Goal: Task Accomplishment & Management: Manage account settings

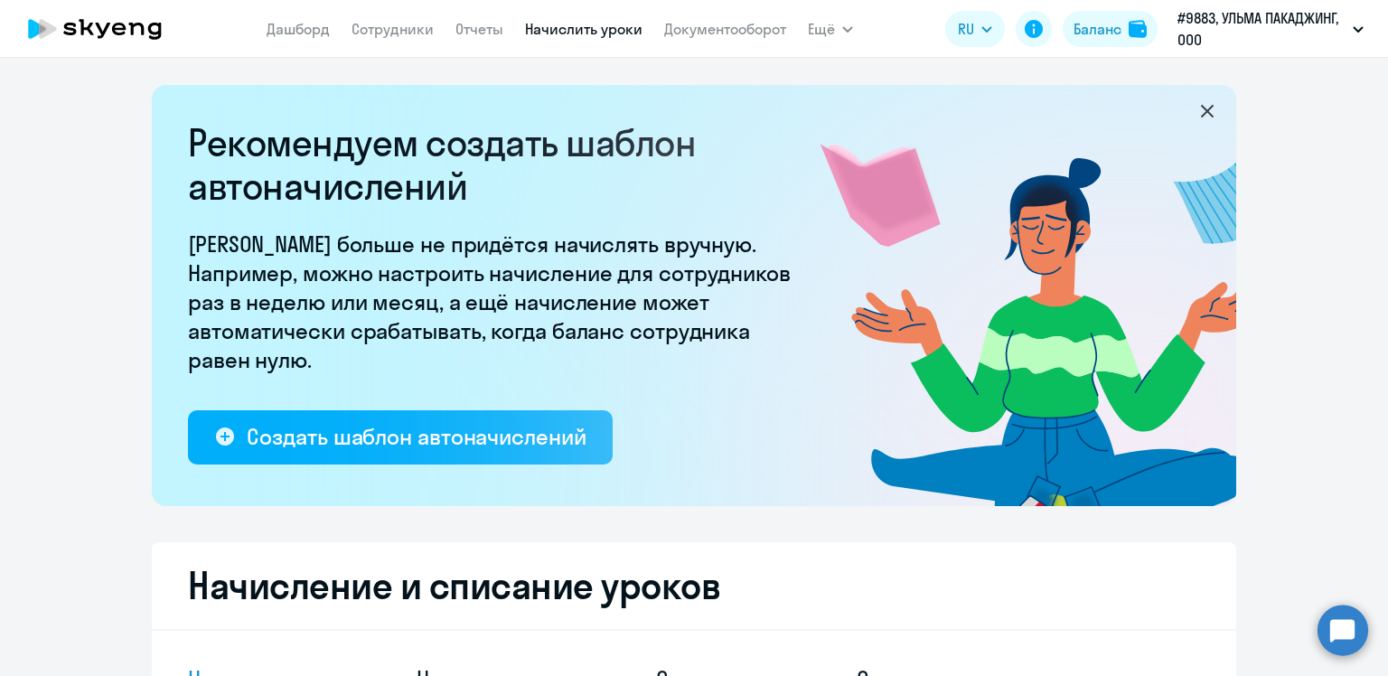
select select "10"
click at [414, 33] on link "Сотрудники" at bounding box center [392, 29] width 82 height 18
select select "30"
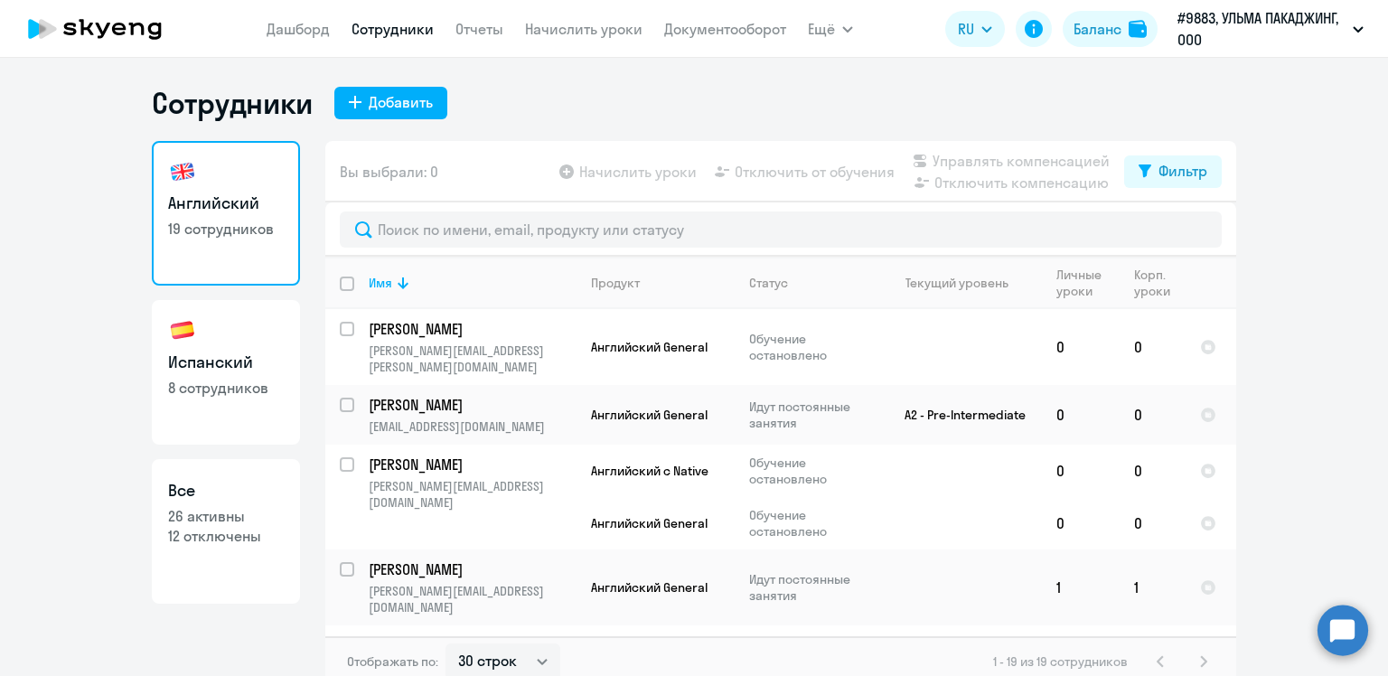
click at [560, 170] on app-table-action-button "Начислить уроки" at bounding box center [626, 172] width 141 height 22
click at [608, 180] on app-table-action-button "Начислить уроки" at bounding box center [626, 172] width 141 height 22
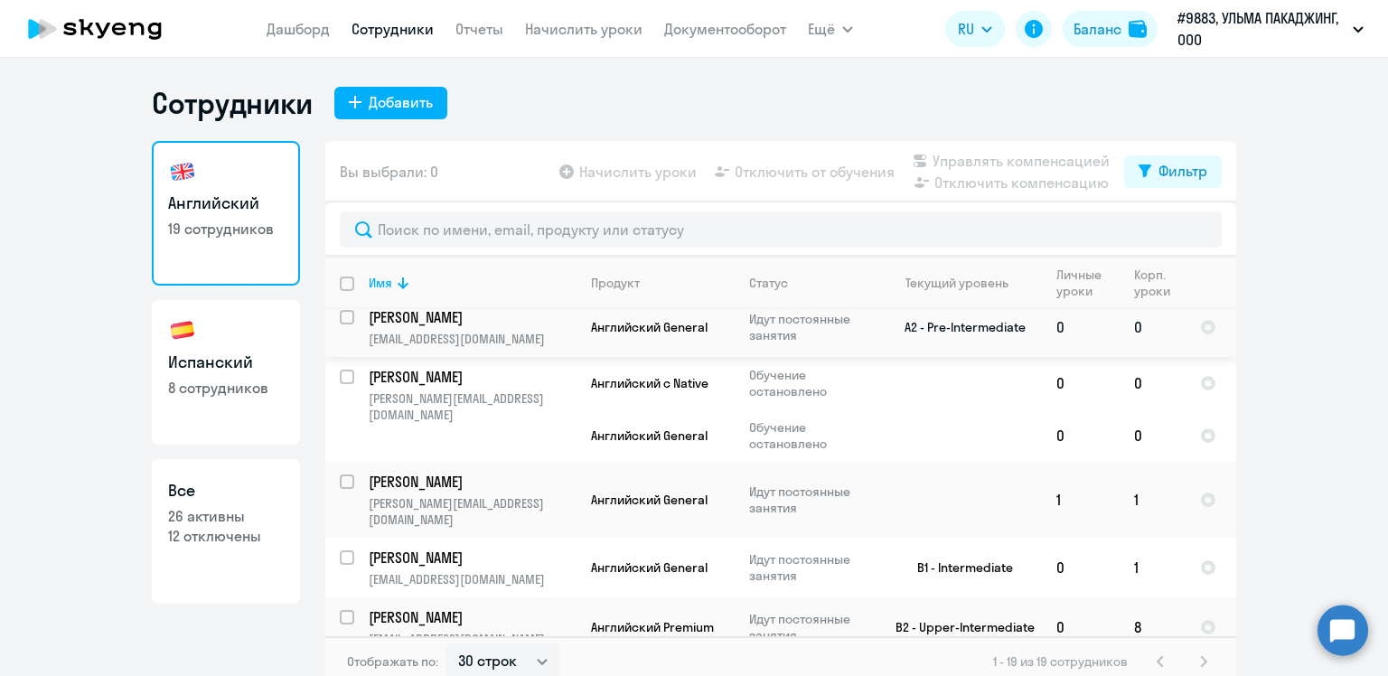
scroll to position [90, 0]
click at [344, 472] on input "select row 40801501" at bounding box center [358, 490] width 36 height 36
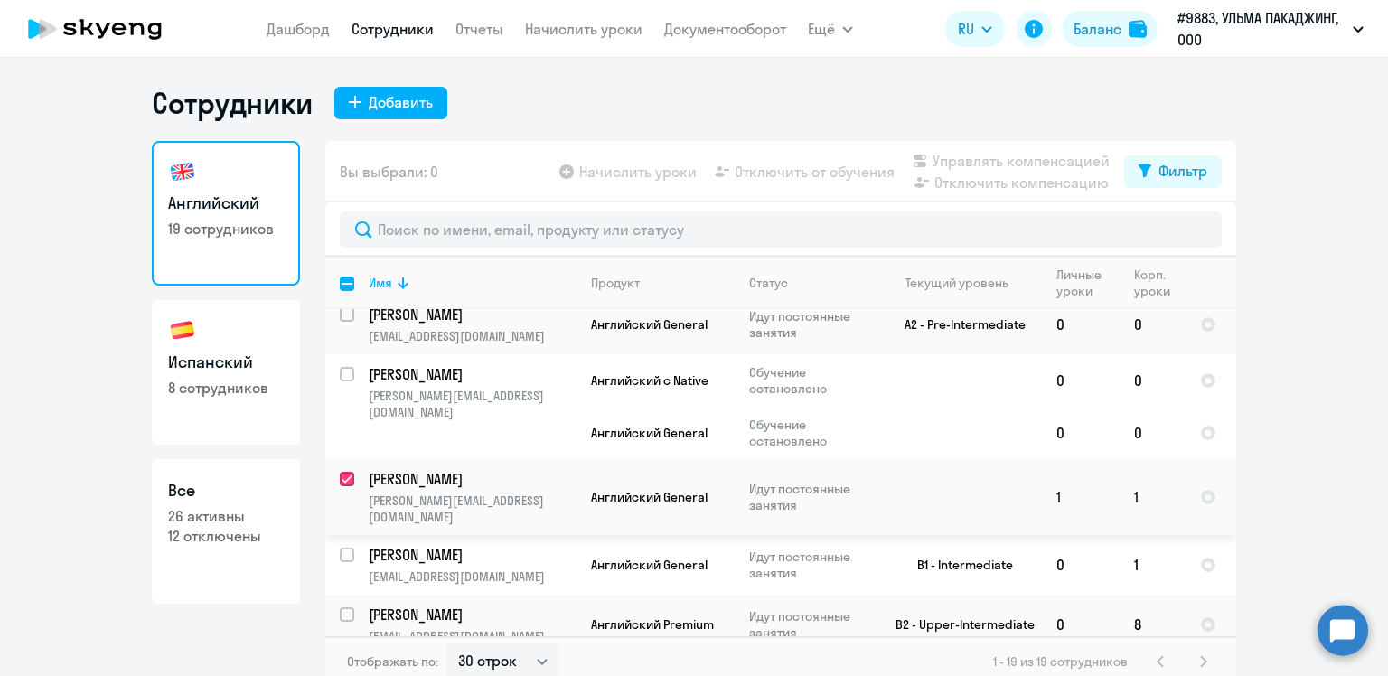
checkbox input "true"
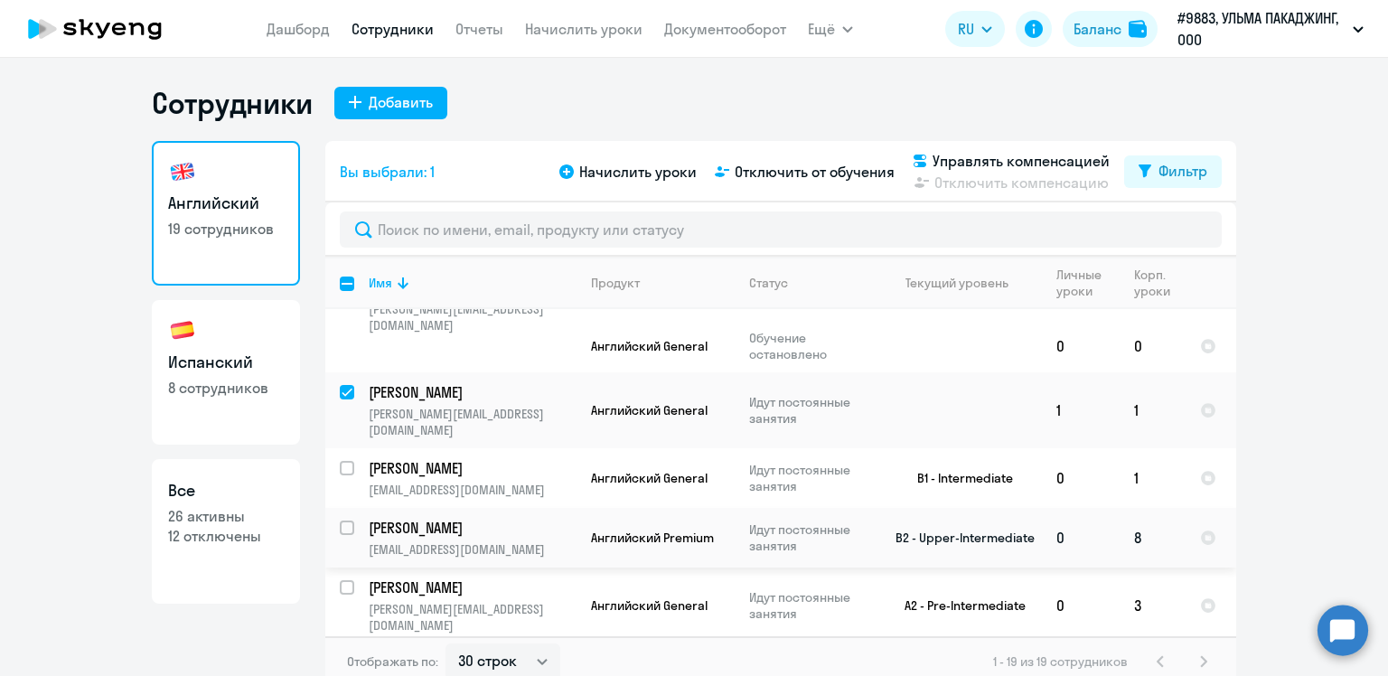
scroll to position [181, 0]
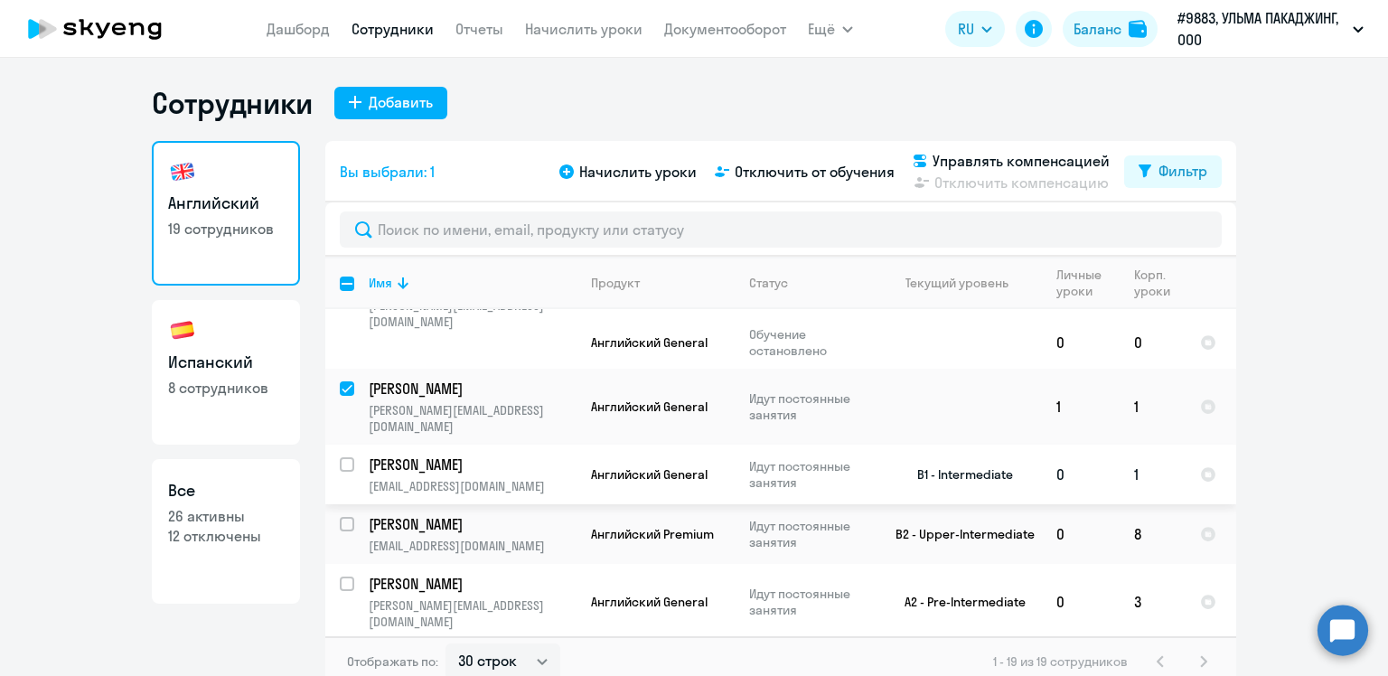
click at [346, 457] on input "select row 7824257" at bounding box center [358, 475] width 36 height 36
checkbox input "true"
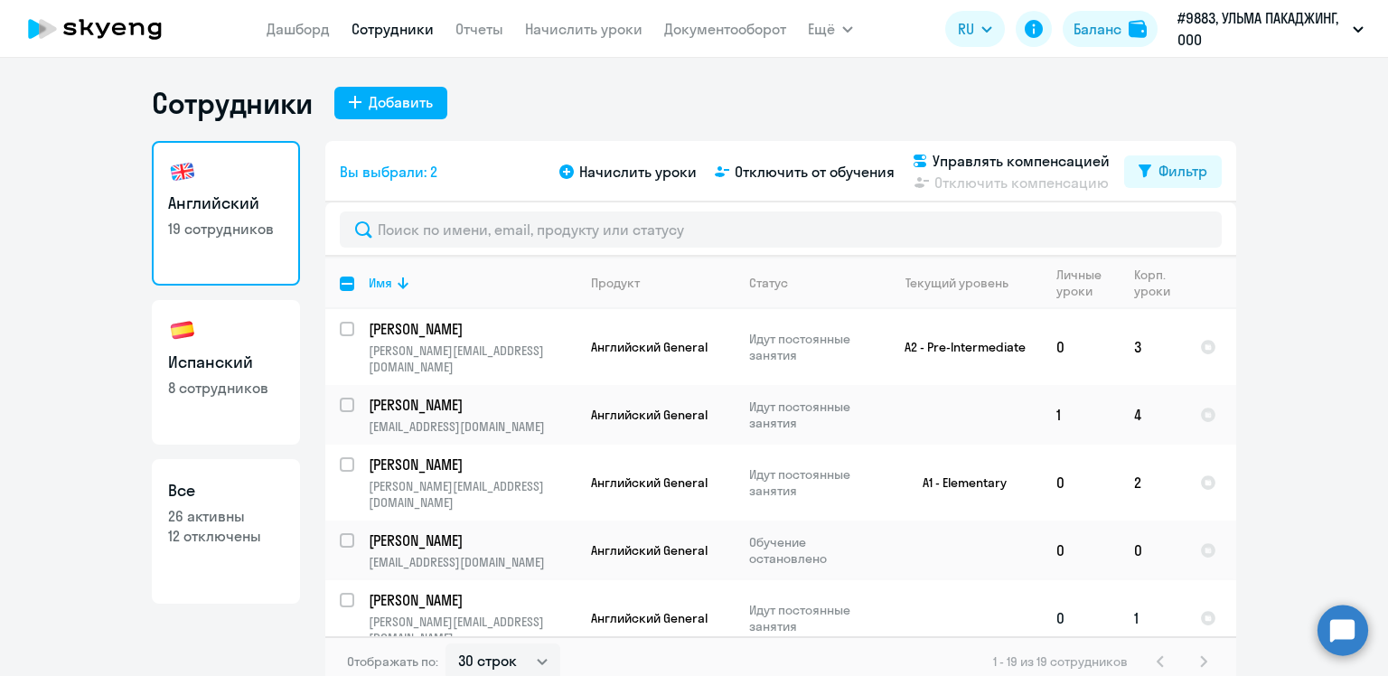
scroll to position [452, 0]
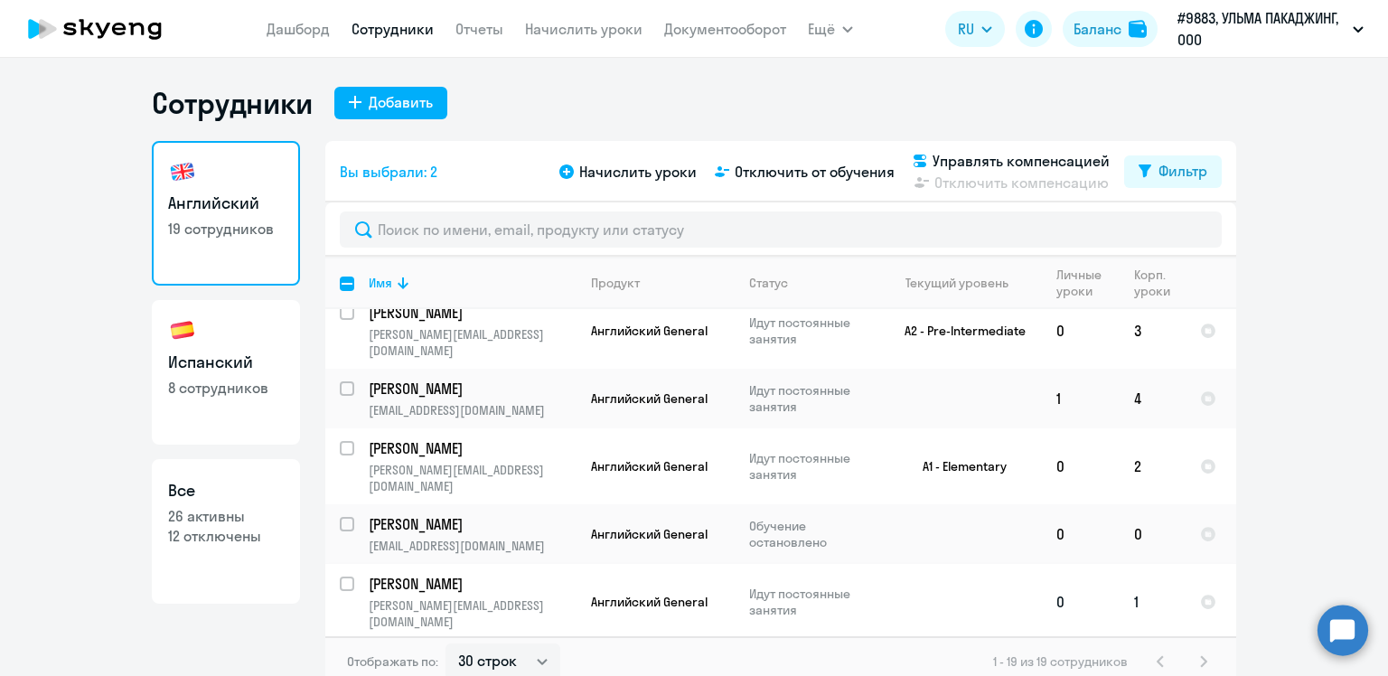
click at [340, 576] on input "select row 42231641" at bounding box center [358, 594] width 36 height 36
checkbox input "true"
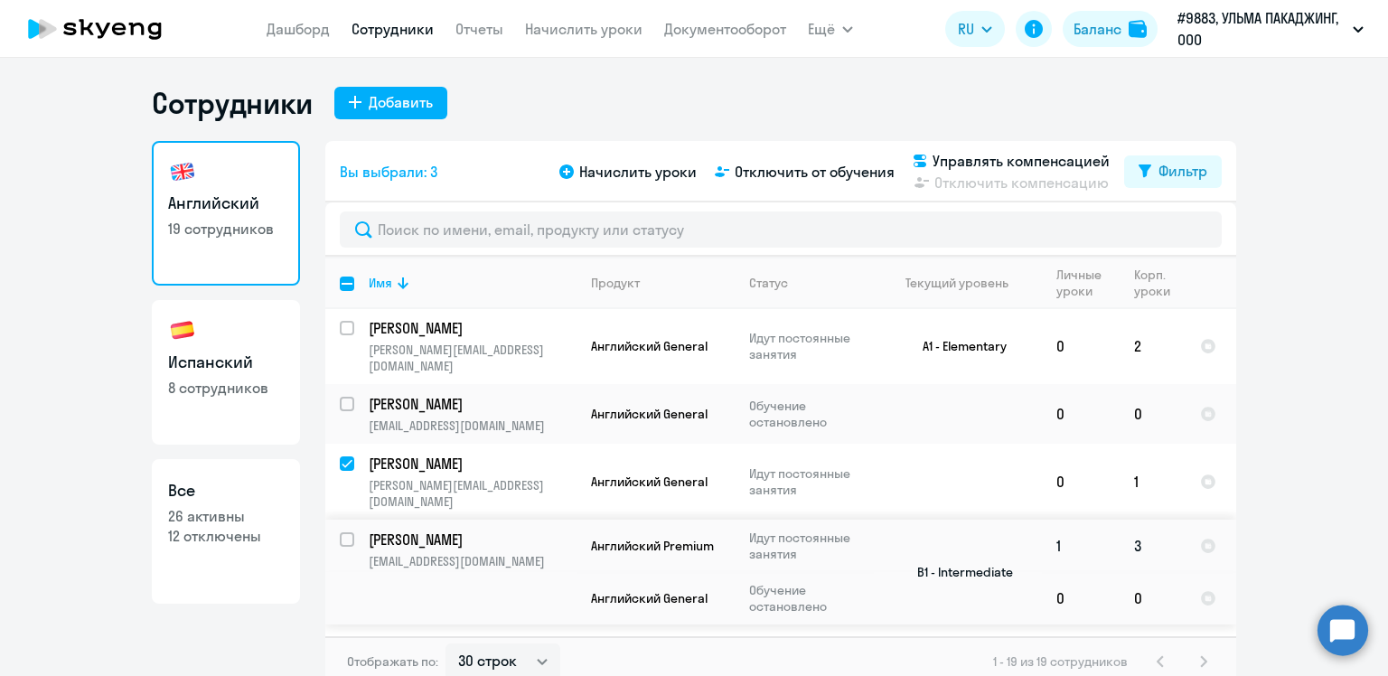
scroll to position [632, 0]
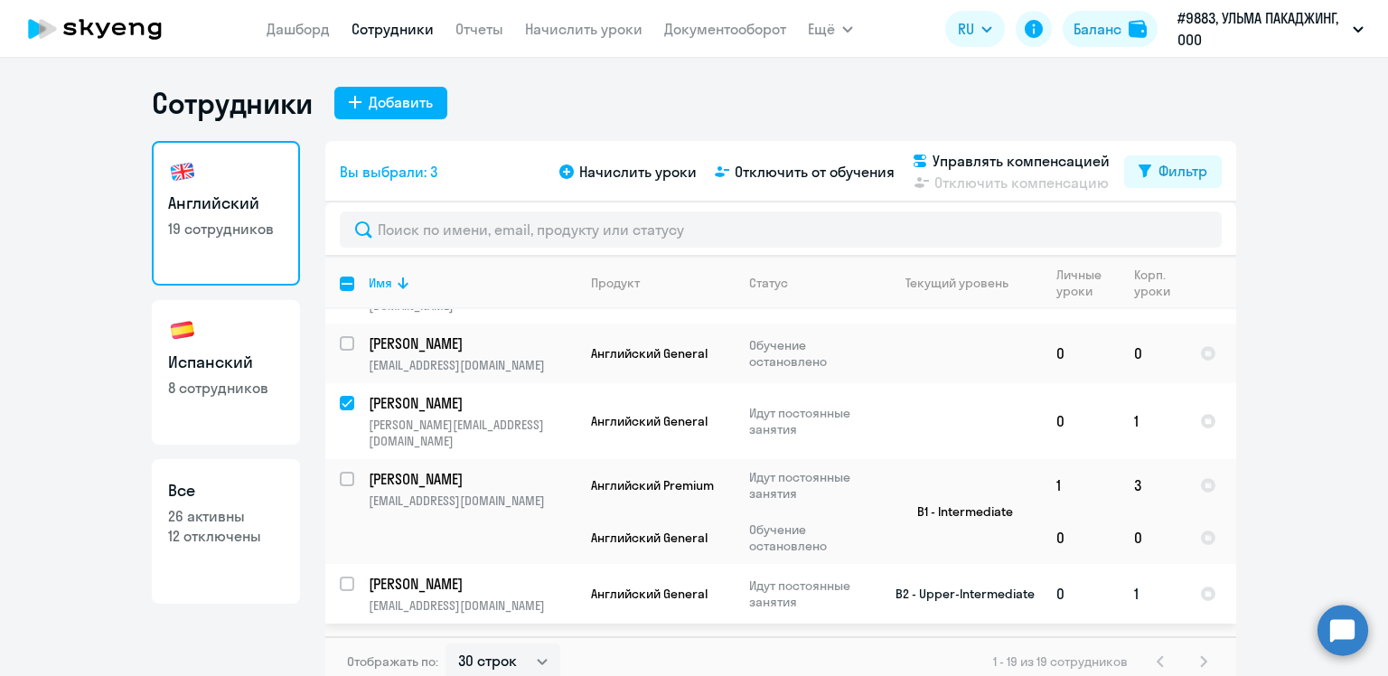
click at [341, 576] on input "select row 6669709" at bounding box center [358, 594] width 36 height 36
checkbox input "true"
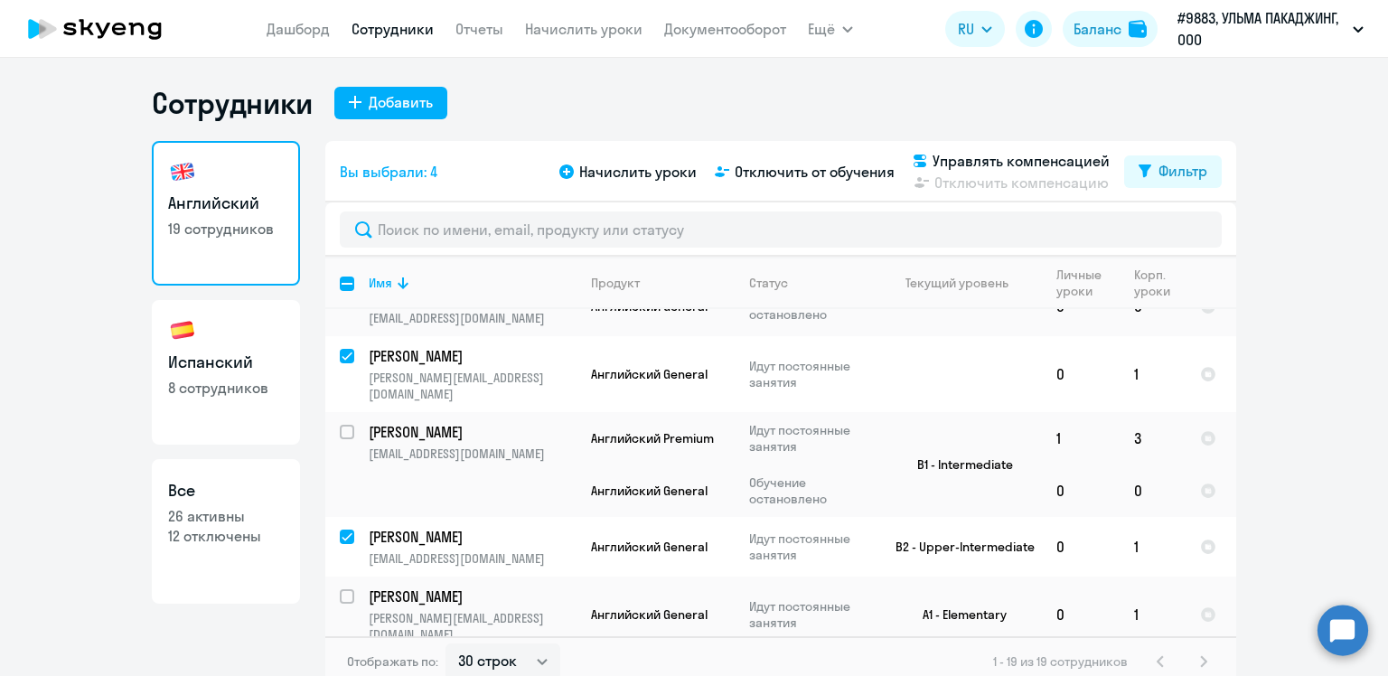
scroll to position [723, 0]
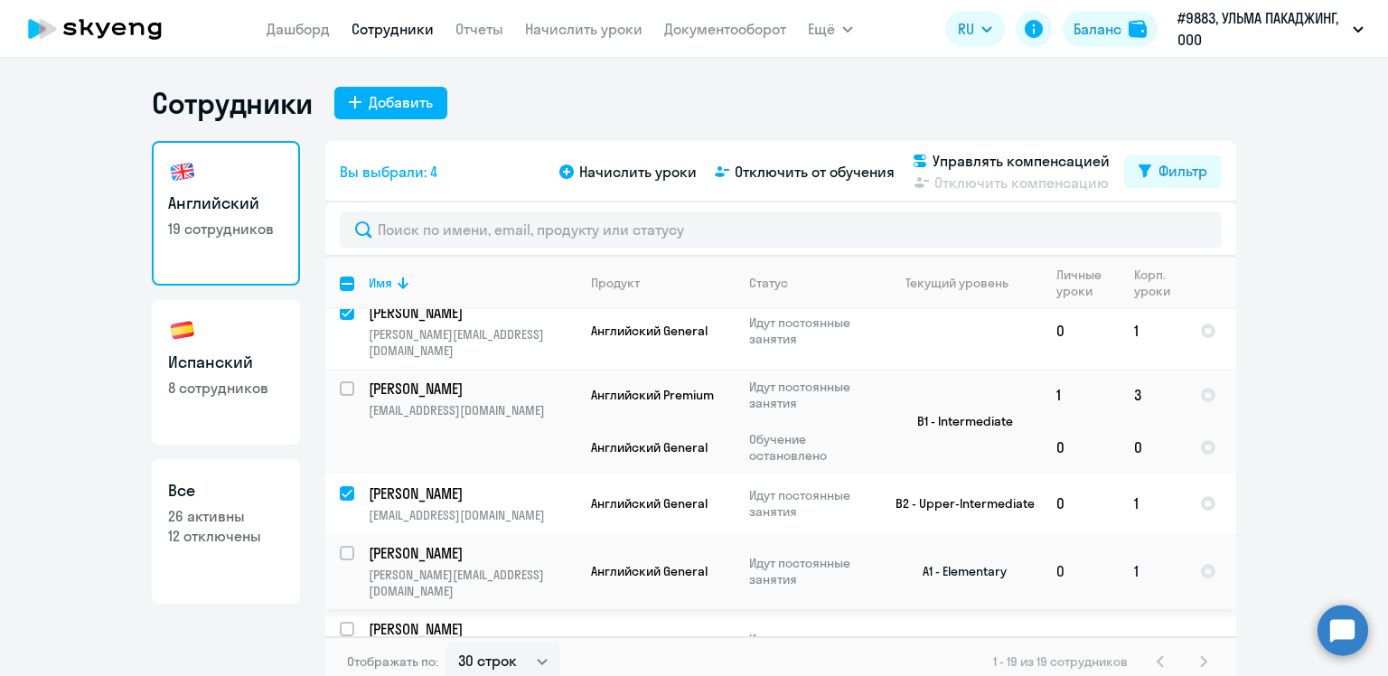
click at [340, 546] on input "select row 40801502" at bounding box center [358, 564] width 36 height 36
checkbox input "true"
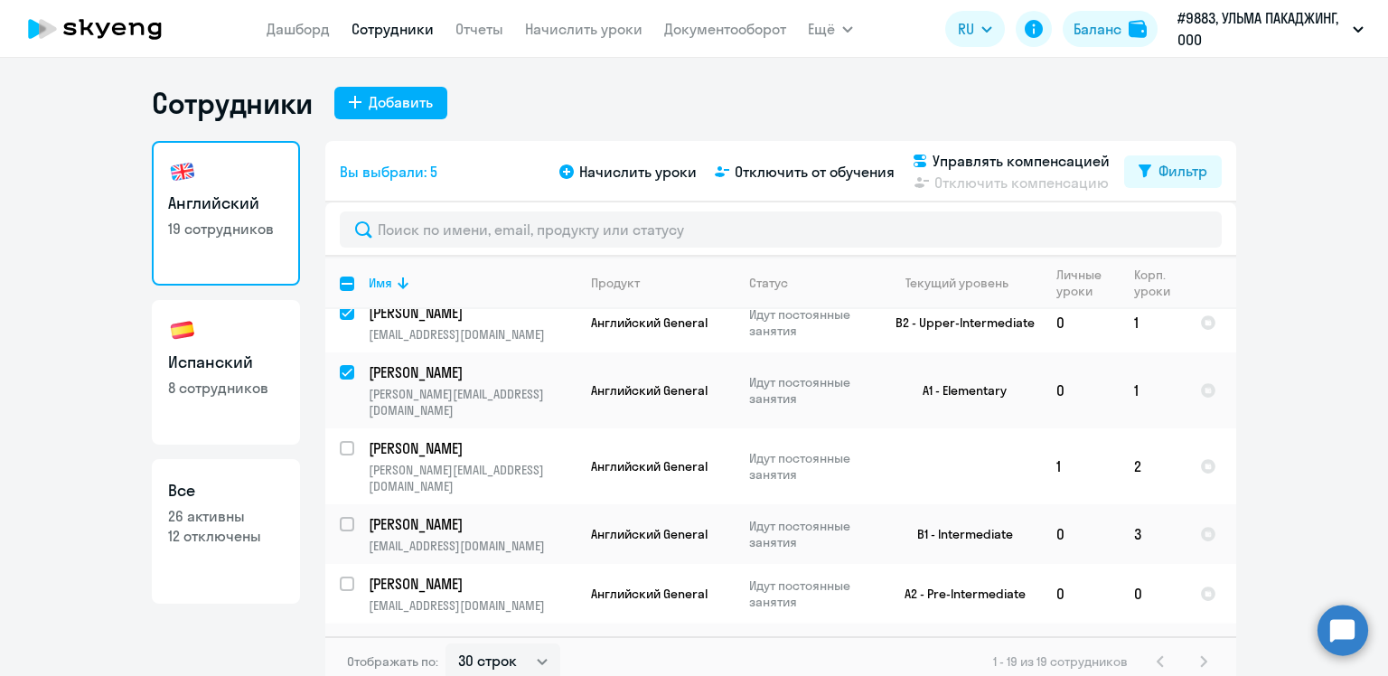
scroll to position [905, 0]
click at [340, 575] on input "select row 38997197" at bounding box center [358, 593] width 36 height 36
checkbox input "true"
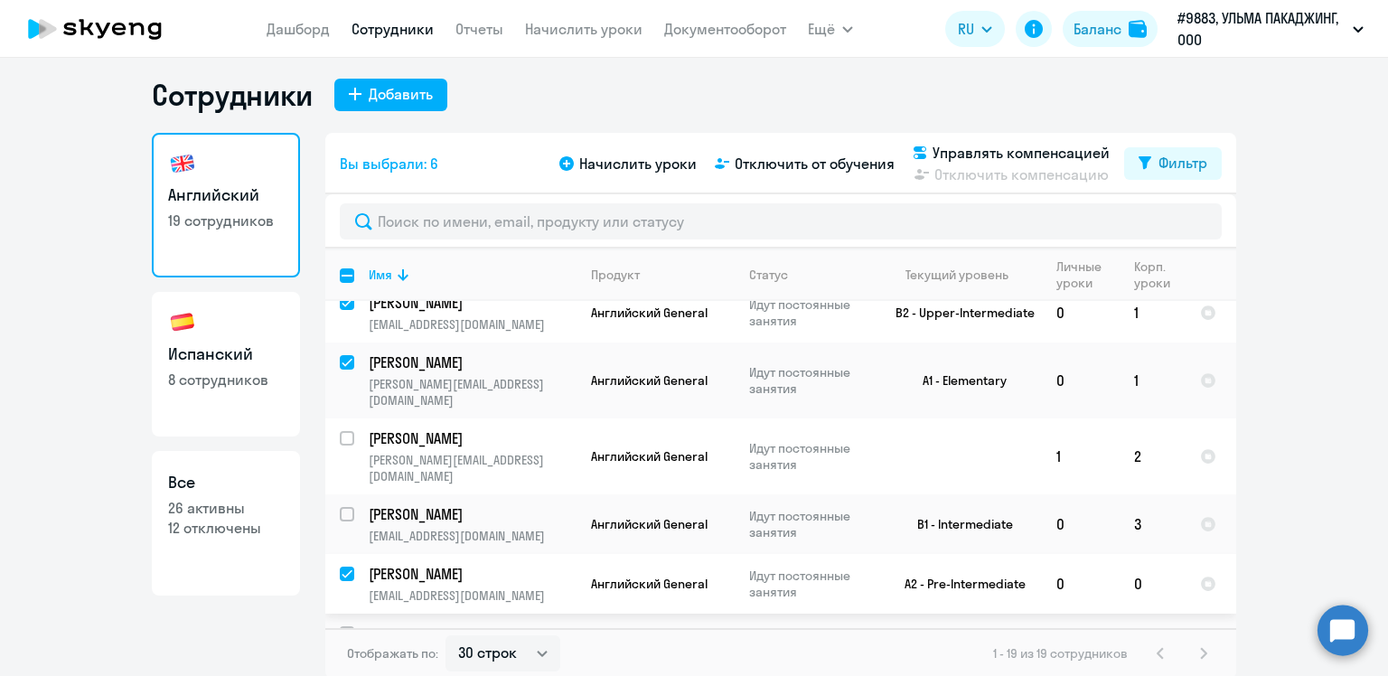
scroll to position [11, 0]
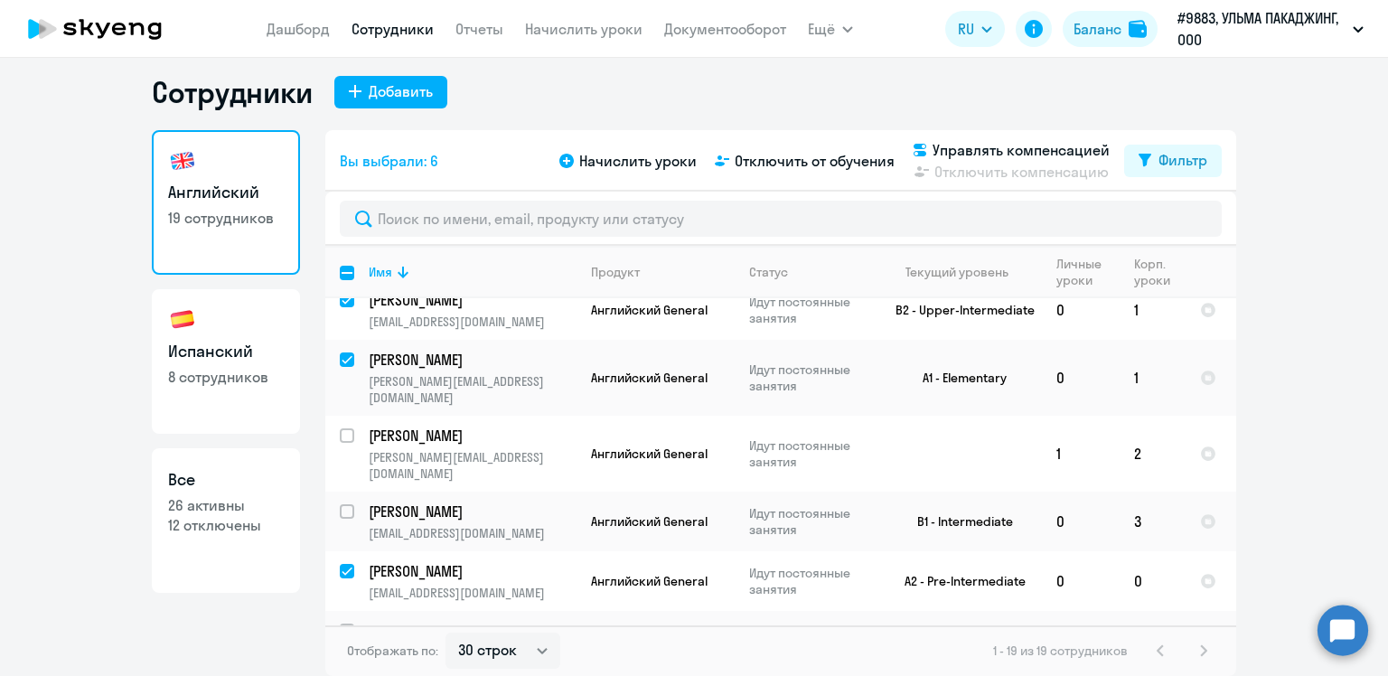
click at [1195, 650] on div "1 - 19 из 19 сотрудников" at bounding box center [1103, 651] width 221 height 22
click at [1197, 647] on div "1 - 19 из 19 сотрудников" at bounding box center [1103, 651] width 221 height 22
click at [1193, 650] on div "1 - 19 из 19 сотрудников" at bounding box center [1103, 651] width 221 height 22
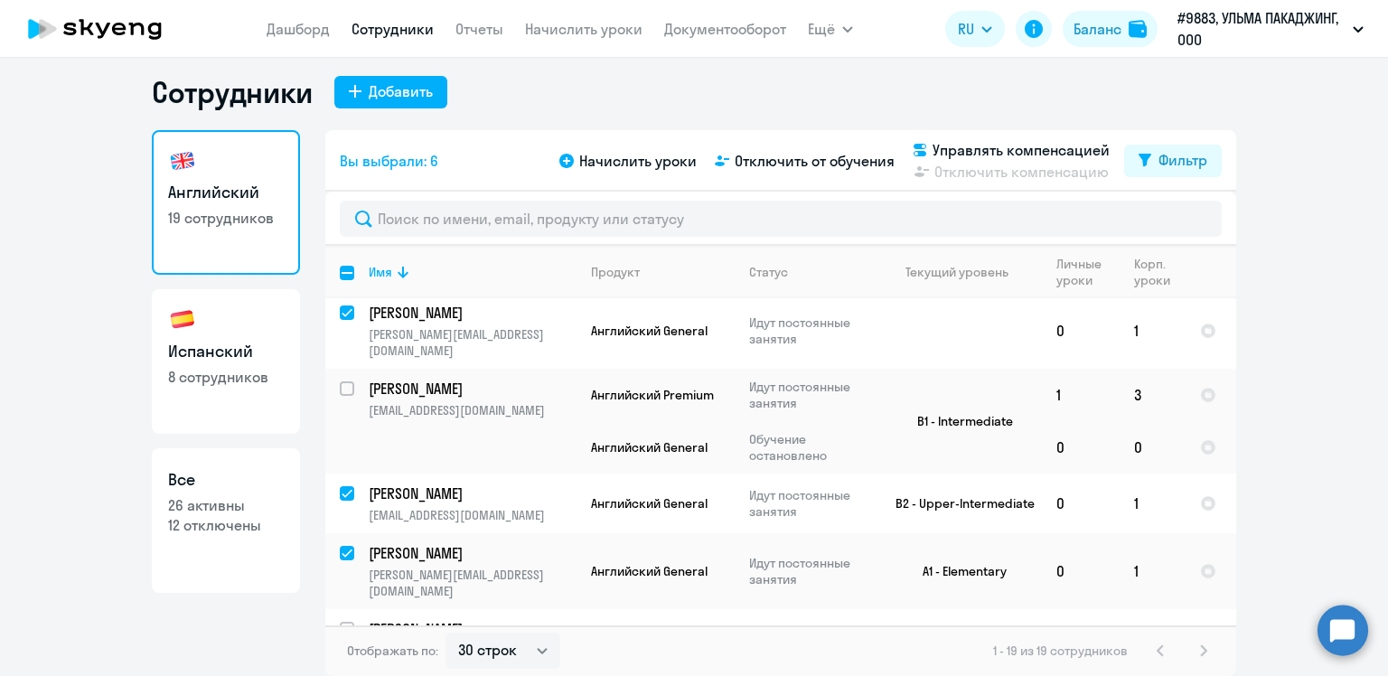
scroll to position [905, 0]
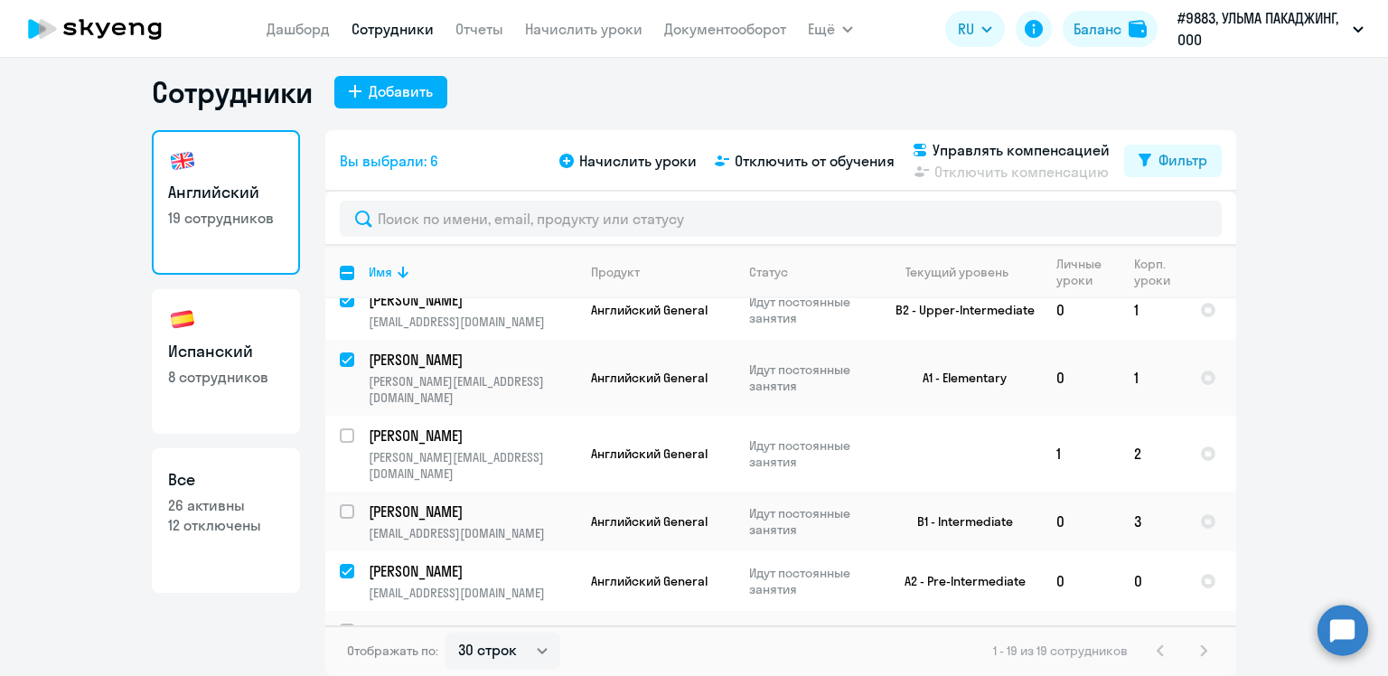
click at [1195, 654] on div "1 - 19 из 19 сотрудников" at bounding box center [1103, 651] width 221 height 22
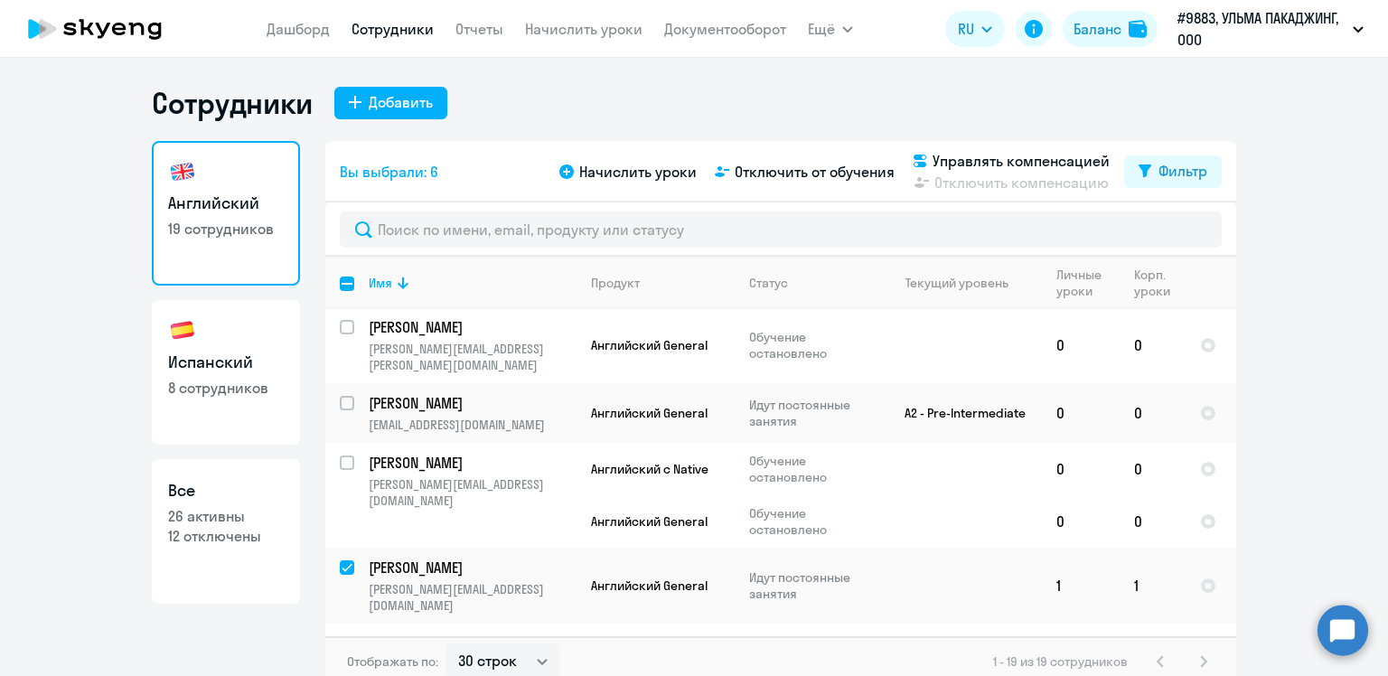
scroll to position [0, 0]
click at [647, 172] on span "Начислить уроки" at bounding box center [637, 172] width 117 height 22
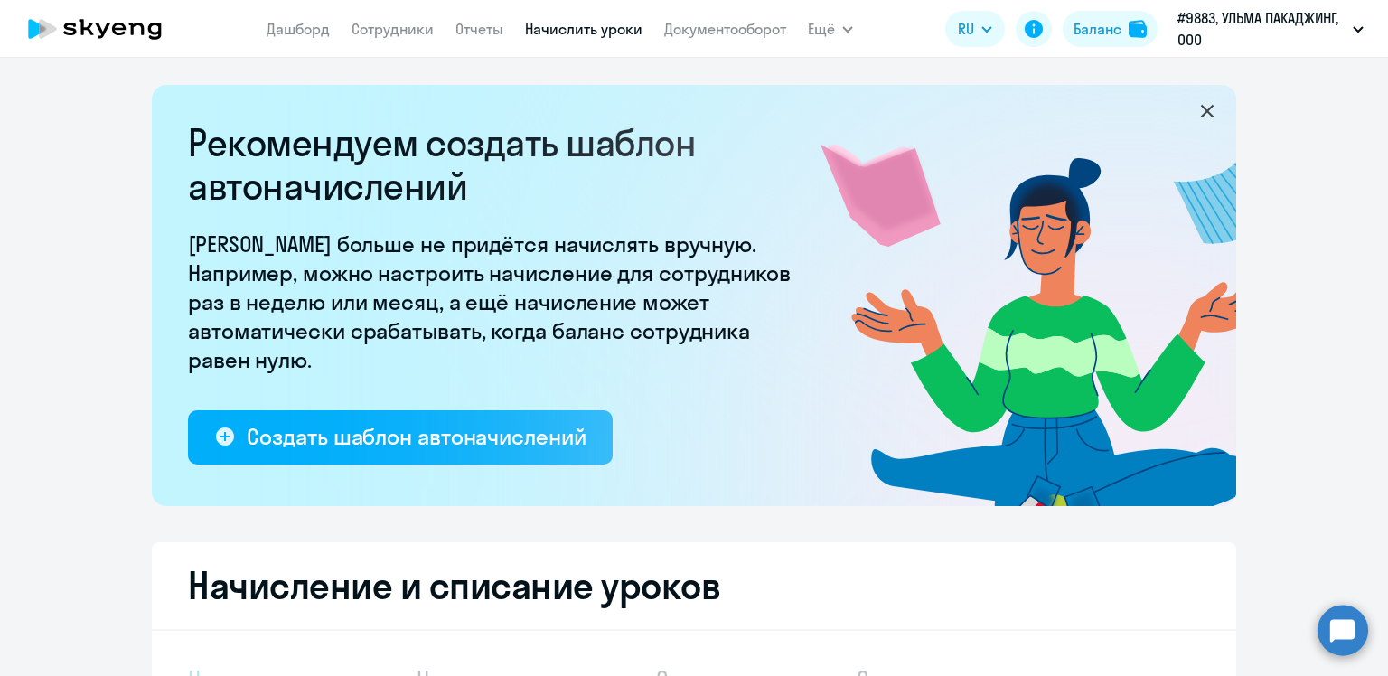
select select "10"
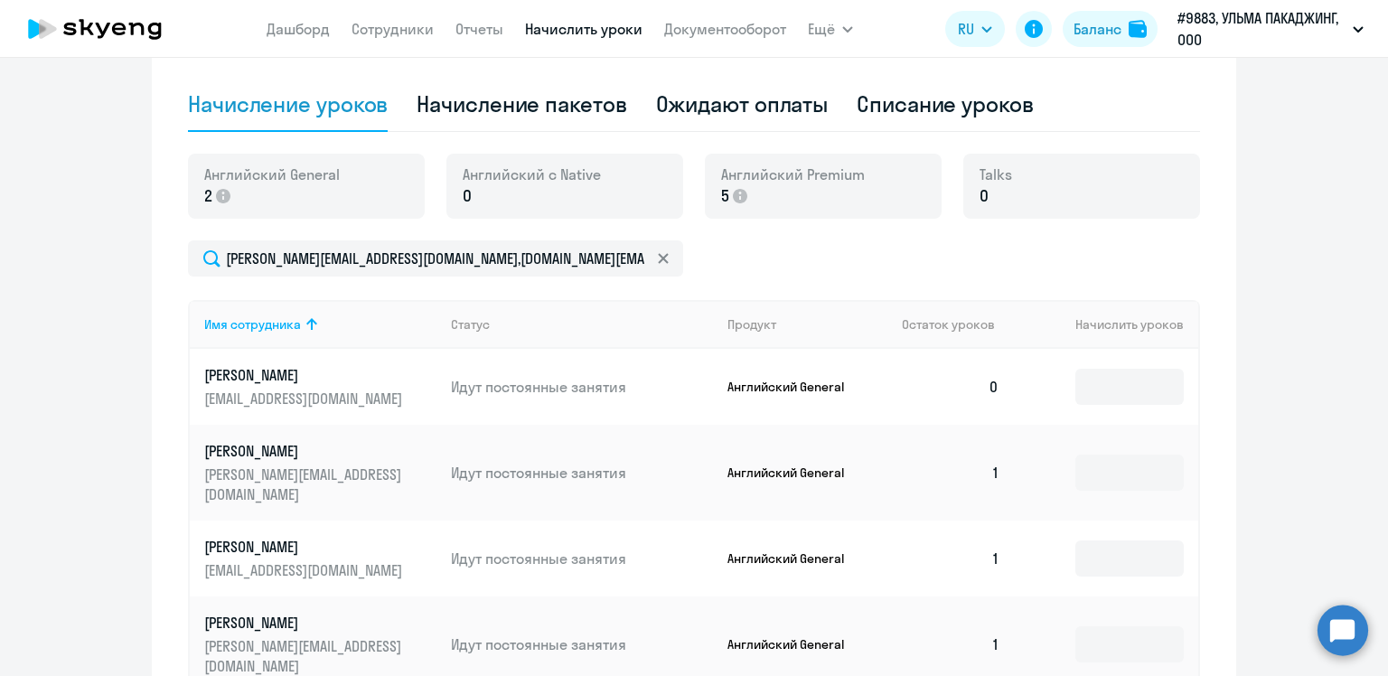
scroll to position [632, 0]
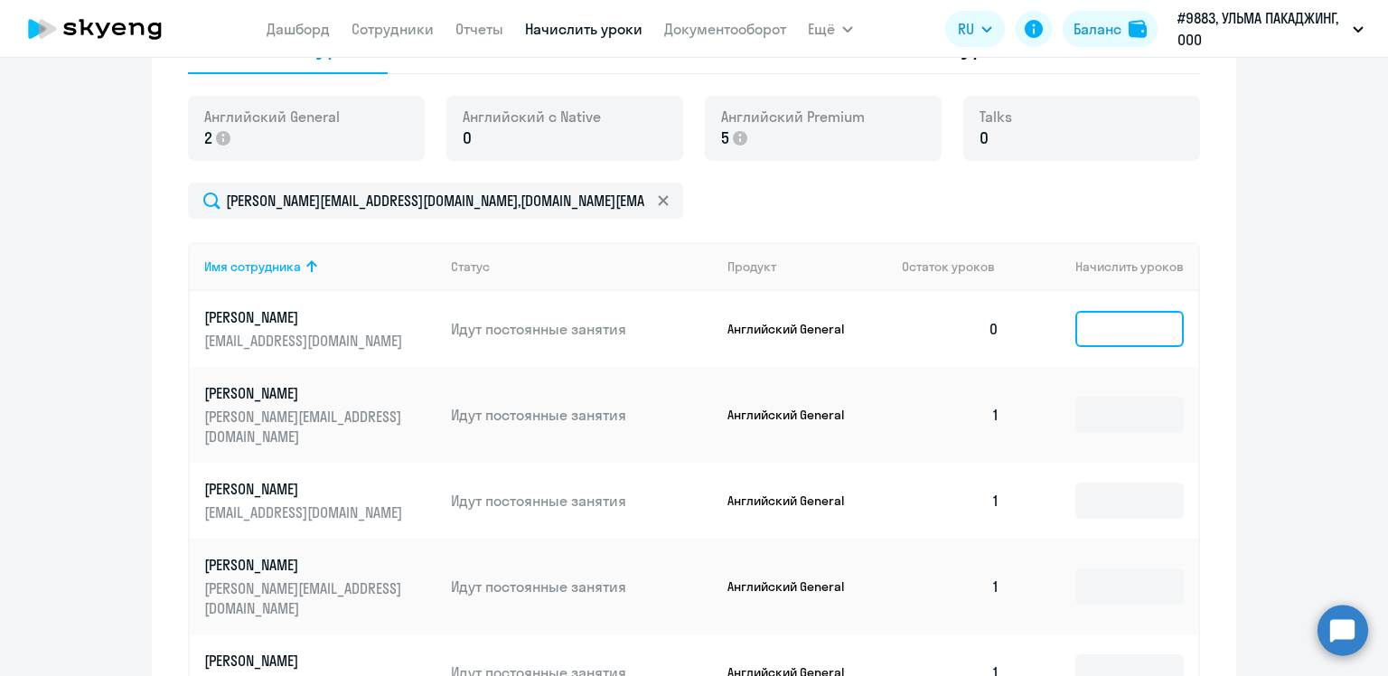
click at [1114, 336] on input at bounding box center [1129, 329] width 108 height 36
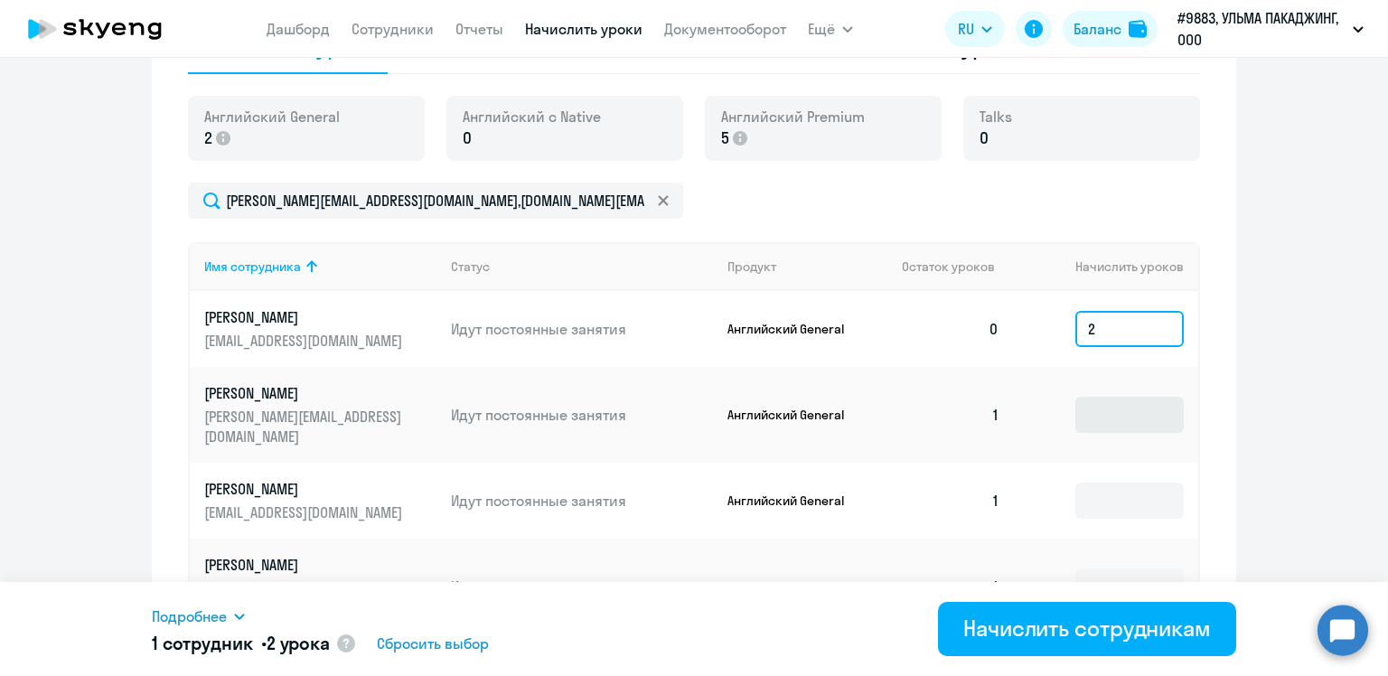
type input "2"
click at [1095, 410] on input at bounding box center [1129, 415] width 108 height 36
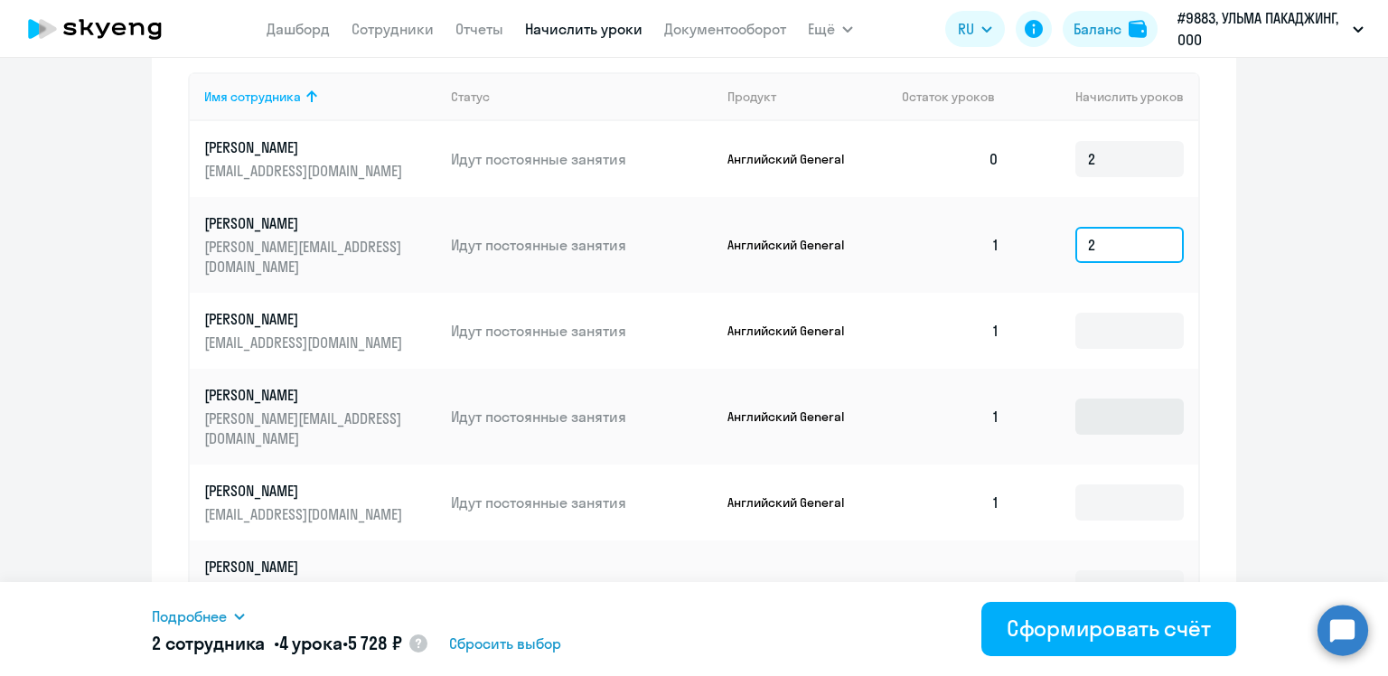
scroll to position [855, 0]
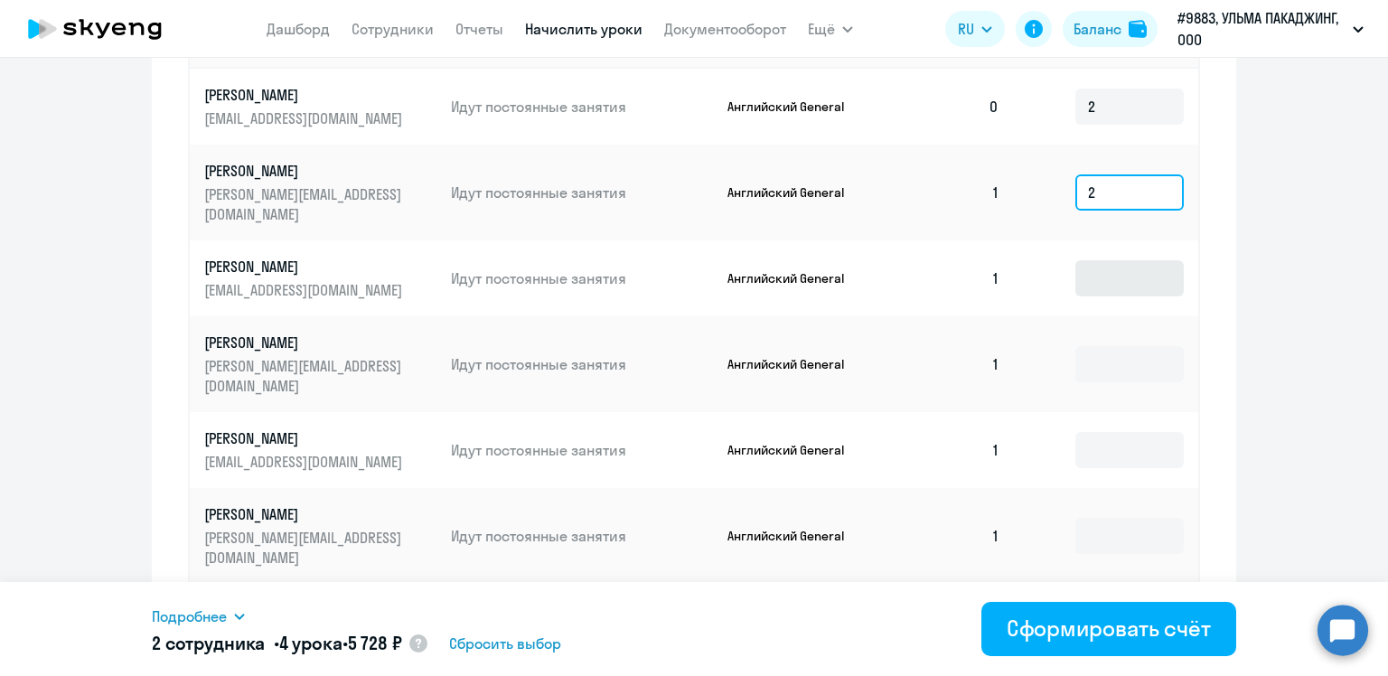
type input "2"
click at [1090, 260] on input at bounding box center [1129, 278] width 108 height 36
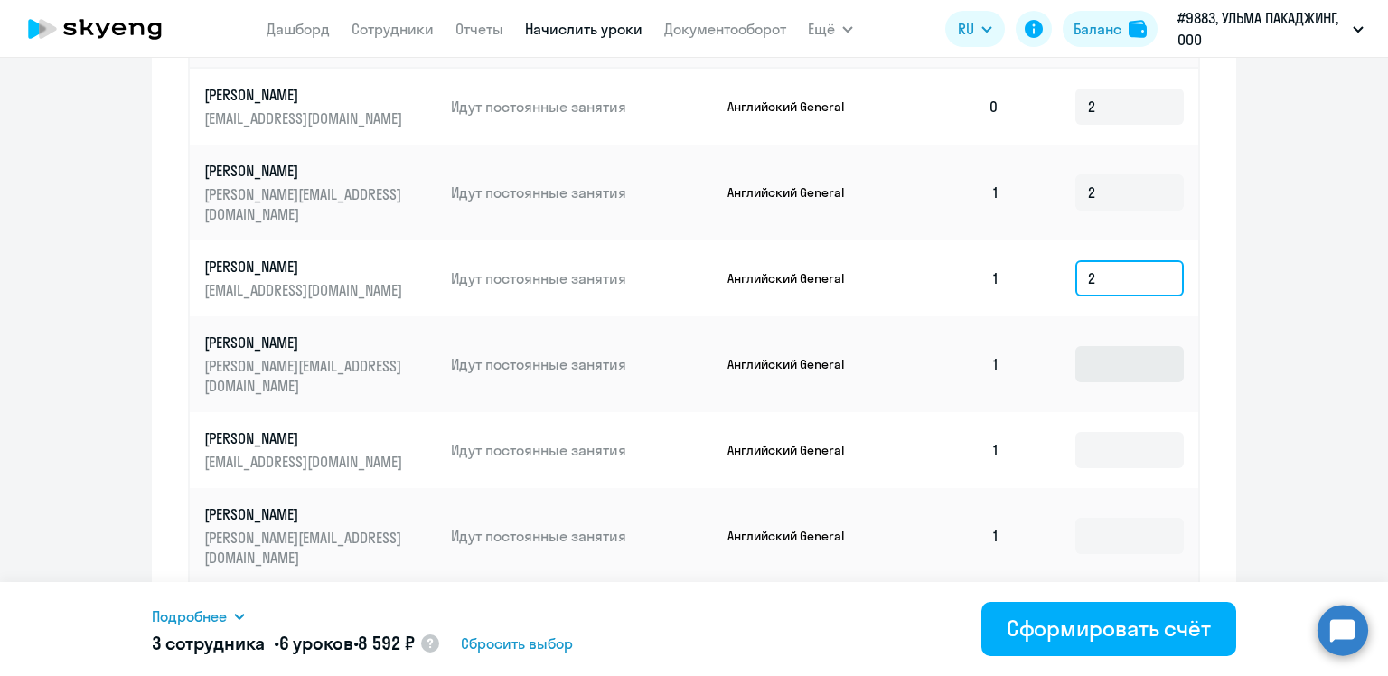
type input "2"
click at [1094, 346] on input at bounding box center [1129, 364] width 108 height 36
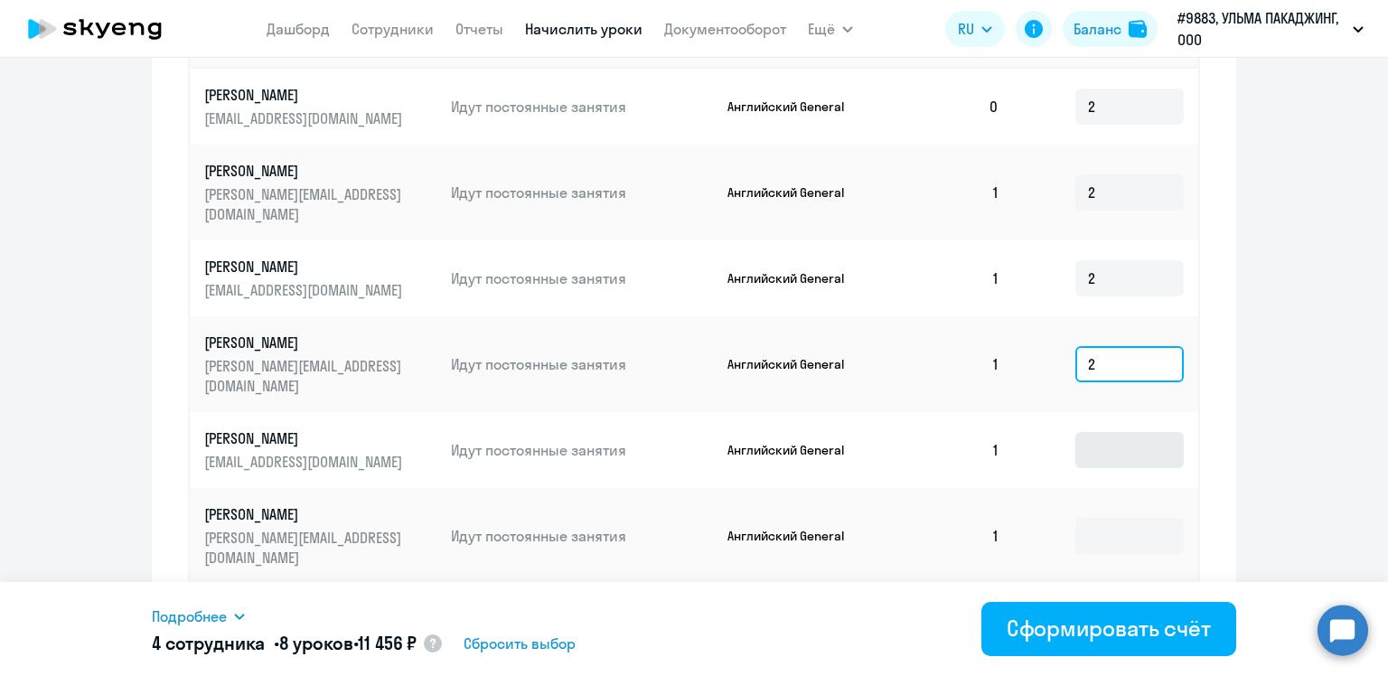
type input "2"
click at [1091, 432] on input at bounding box center [1129, 450] width 108 height 36
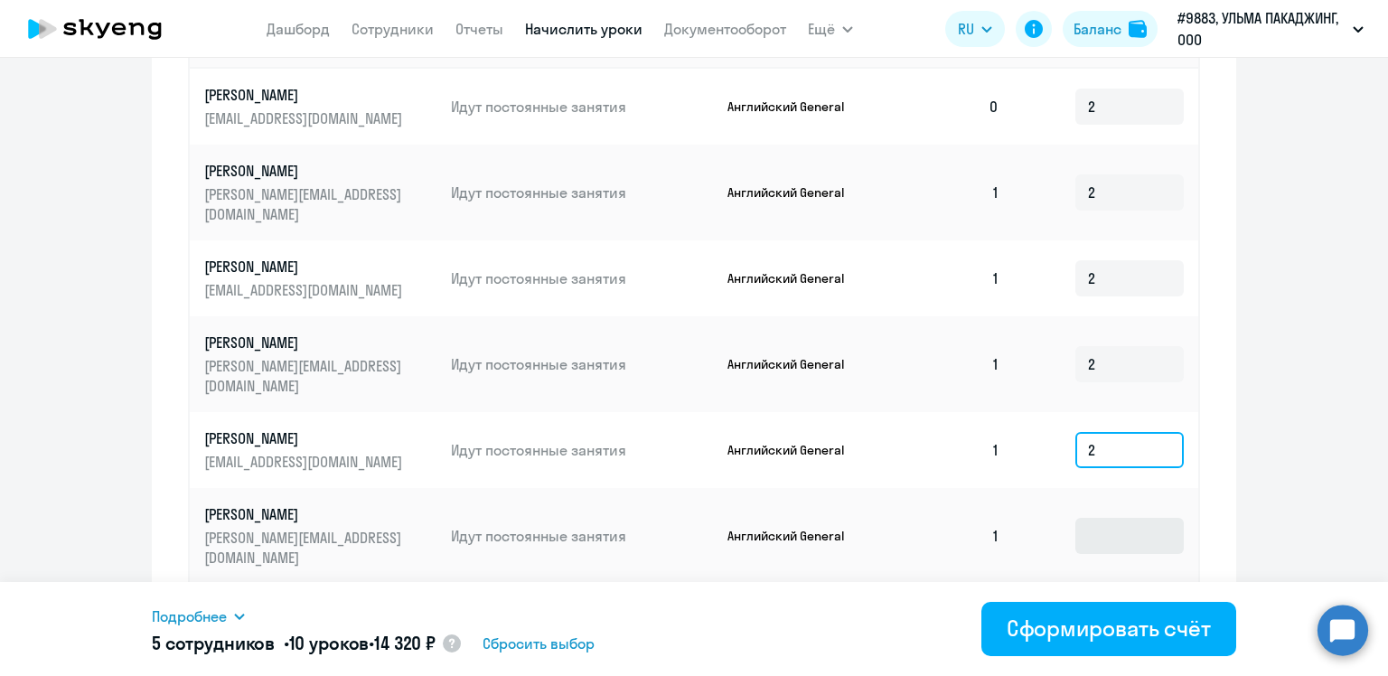
type input "2"
click at [1088, 518] on input at bounding box center [1129, 536] width 108 height 36
type input "2"
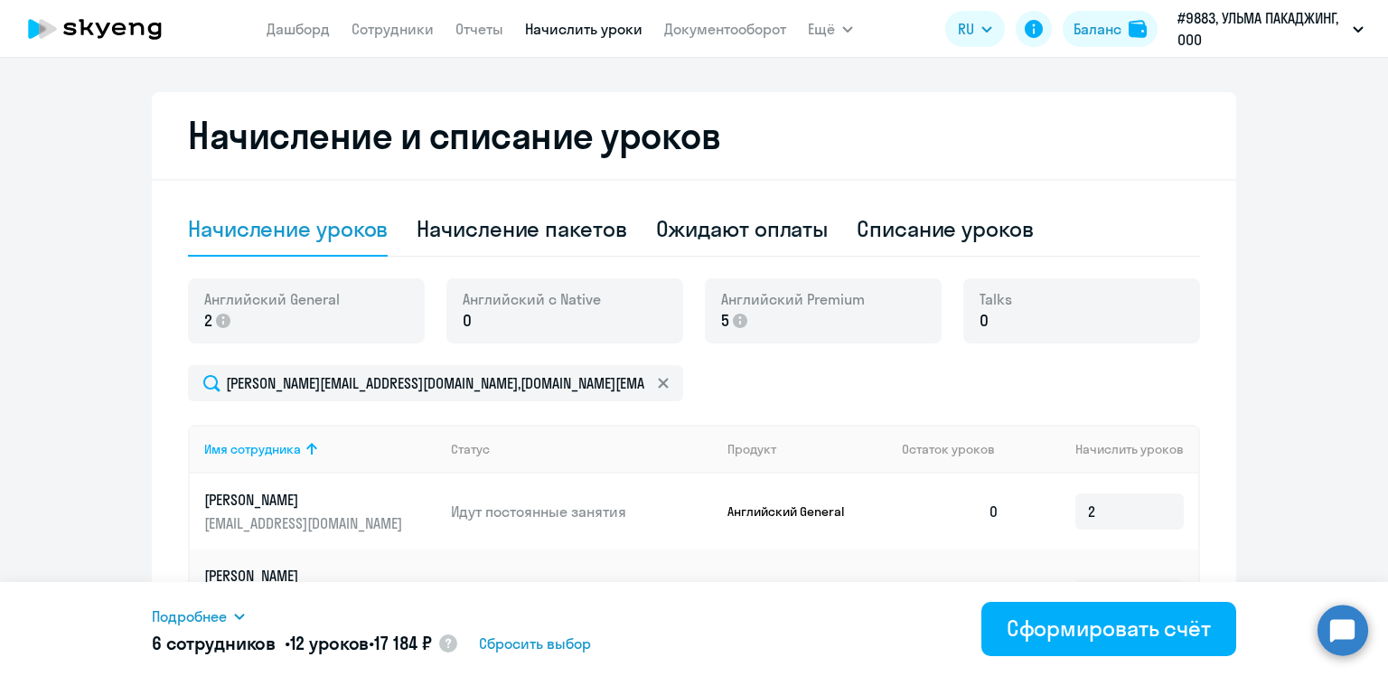
scroll to position [452, 0]
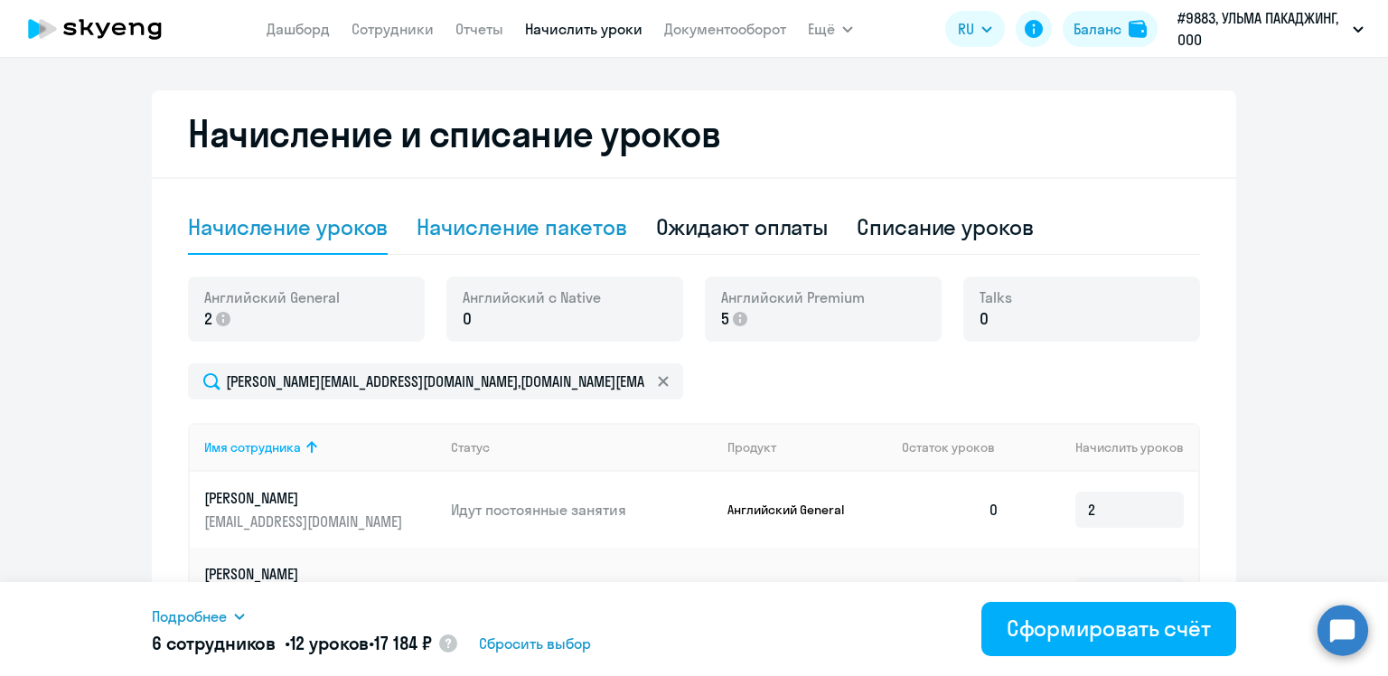
click at [545, 233] on div "Начисление пакетов" at bounding box center [521, 226] width 210 height 29
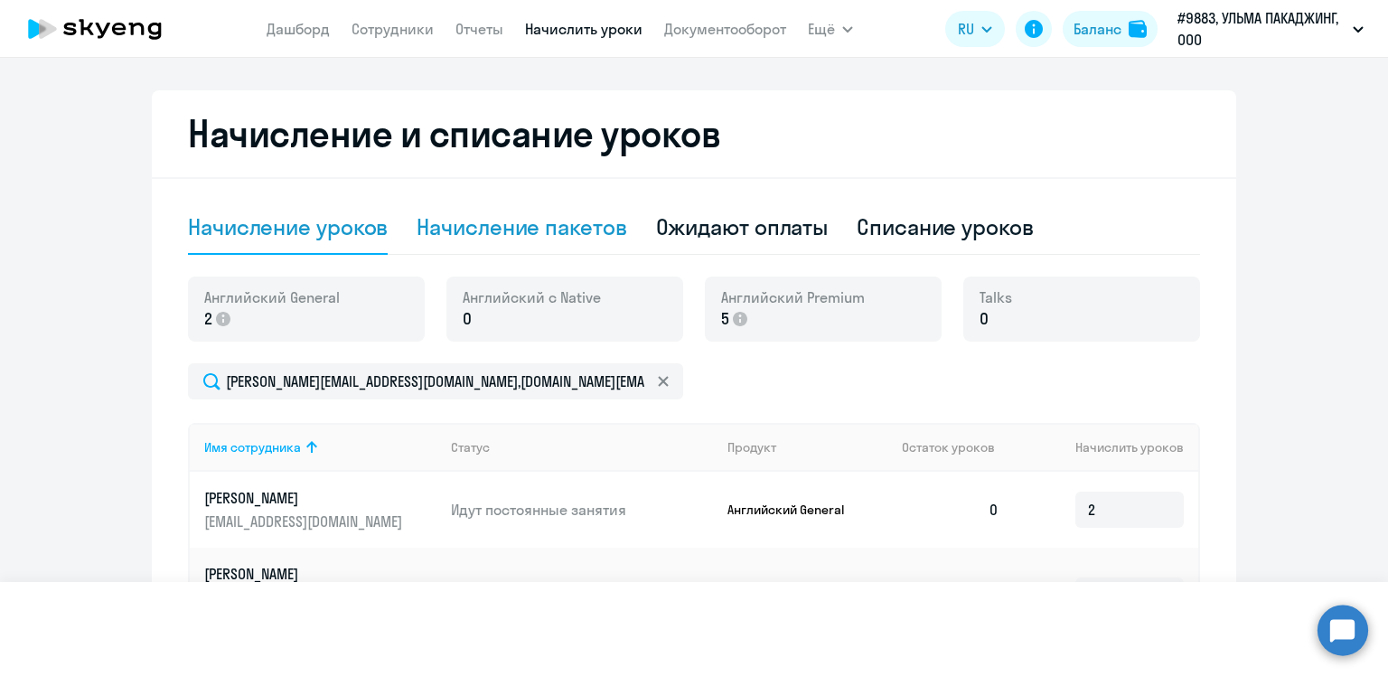
select select "10"
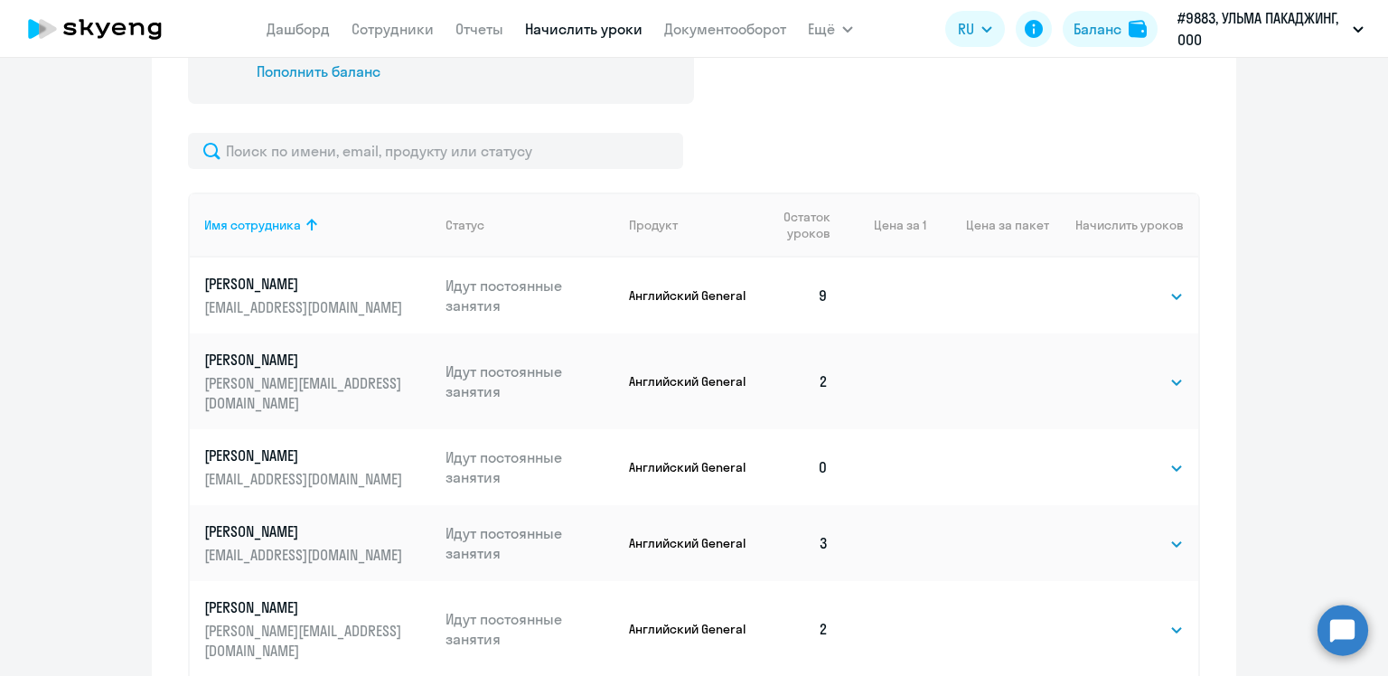
scroll to position [903, 0]
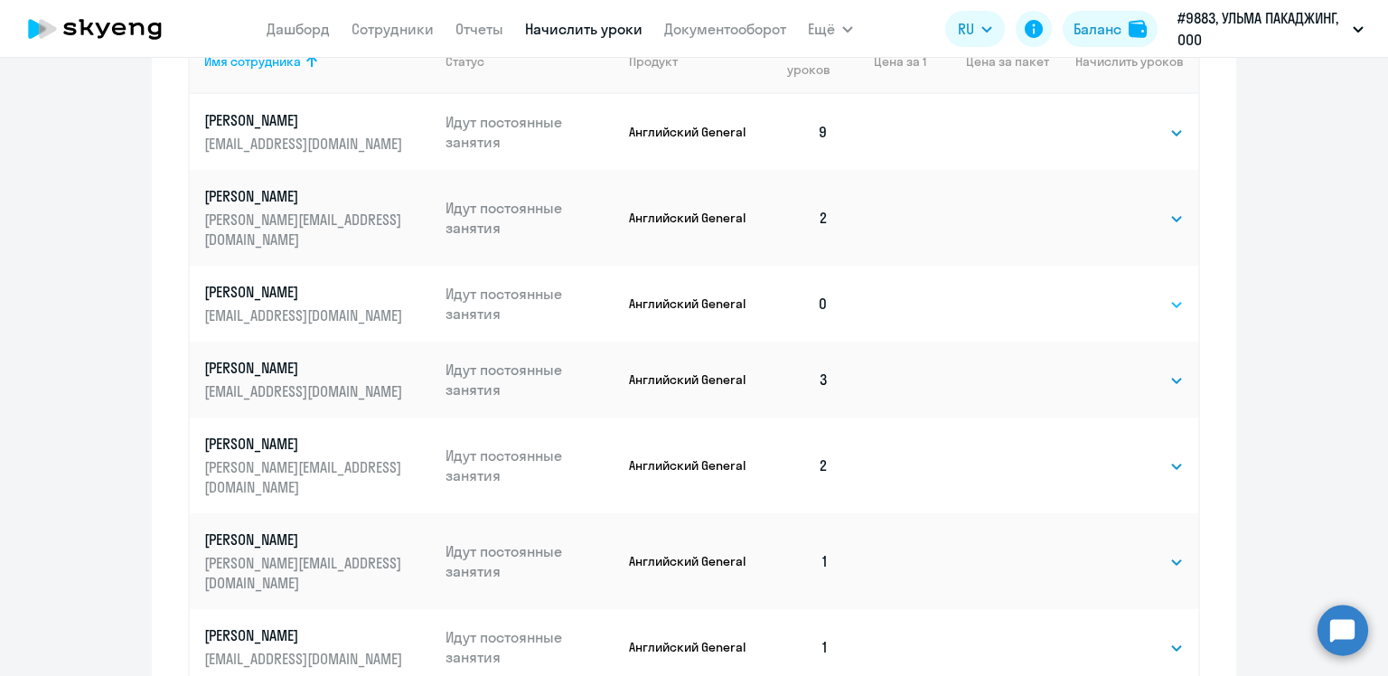
click at [1109, 294] on select "Выбрать 4 8 16 32 64 96 128" at bounding box center [1146, 305] width 74 height 22
select select "4"
click at [1109, 294] on select "Выбрать 4 8 16 32 64 96 128" at bounding box center [1146, 305] width 74 height 22
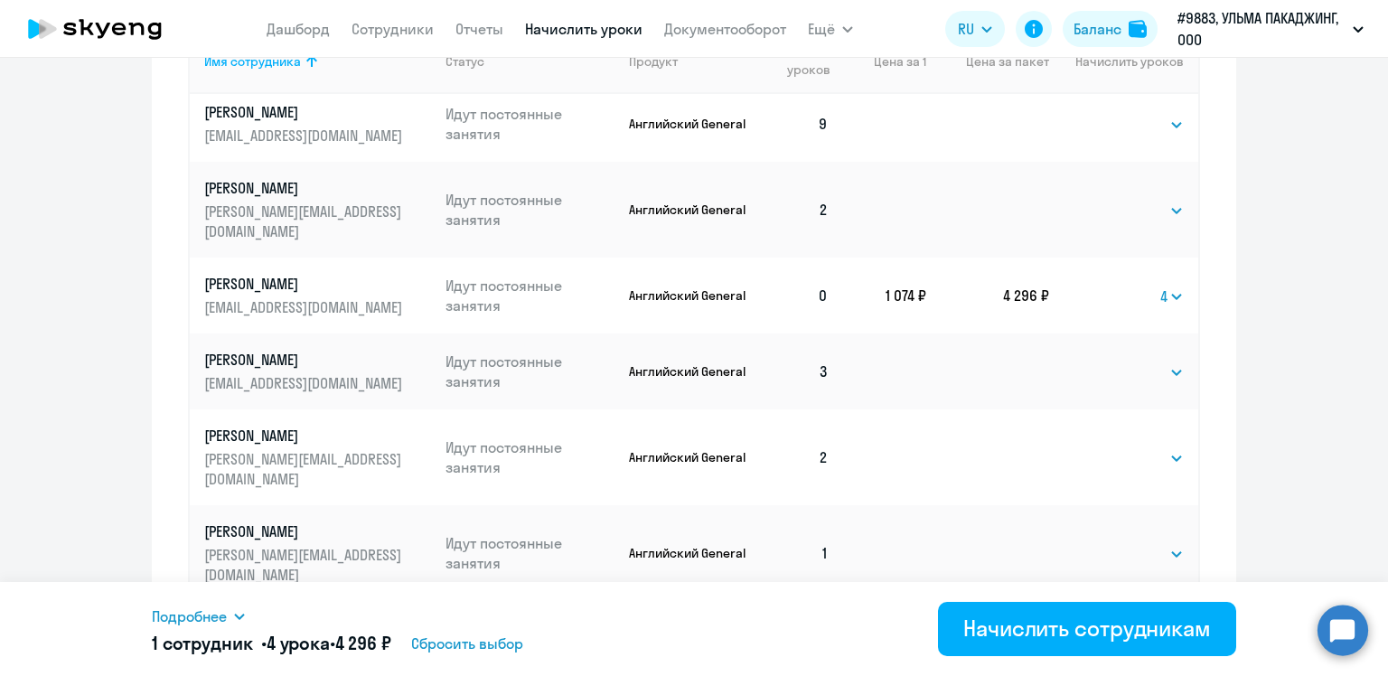
scroll to position [11, 0]
click at [1143, 540] on select "Выбрать 4 8 16 32 64 96 128" at bounding box center [1146, 551] width 74 height 22
select select "4"
click at [1109, 540] on select "Выбрать 4 8 16 32 64 96 128" at bounding box center [1146, 551] width 74 height 22
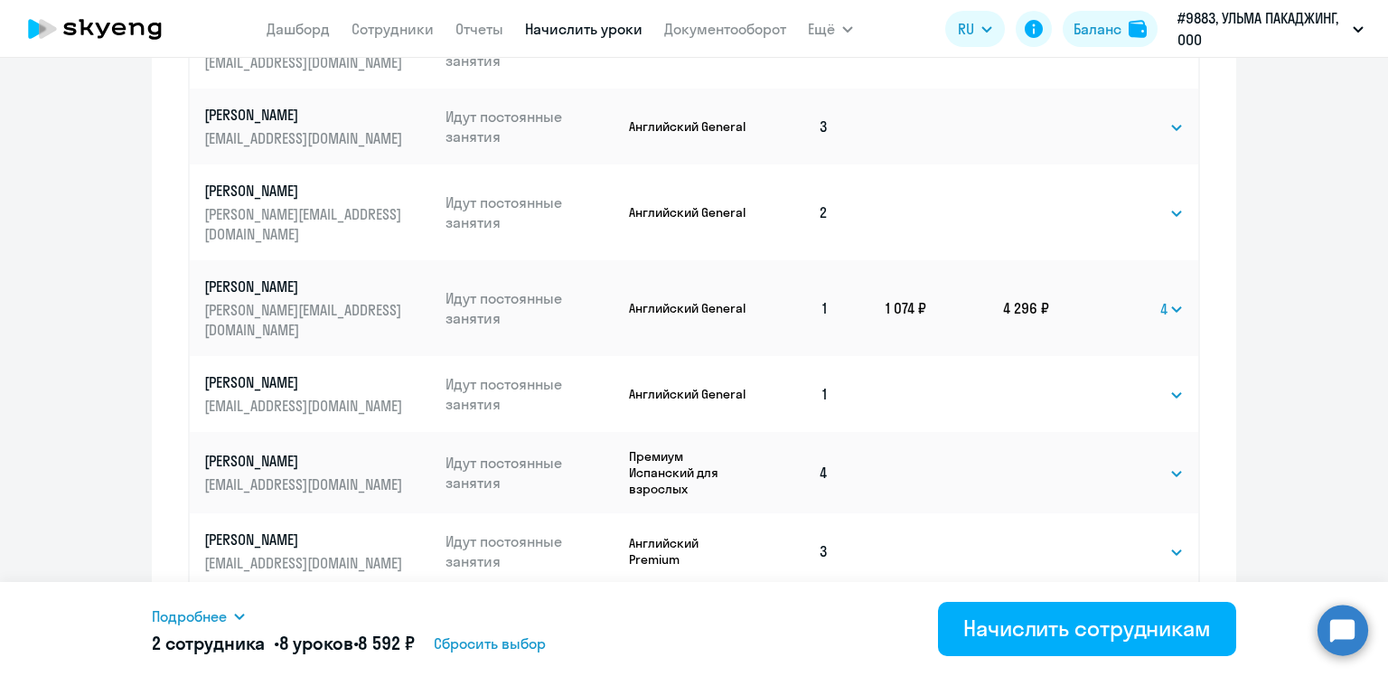
scroll to position [1232, 0]
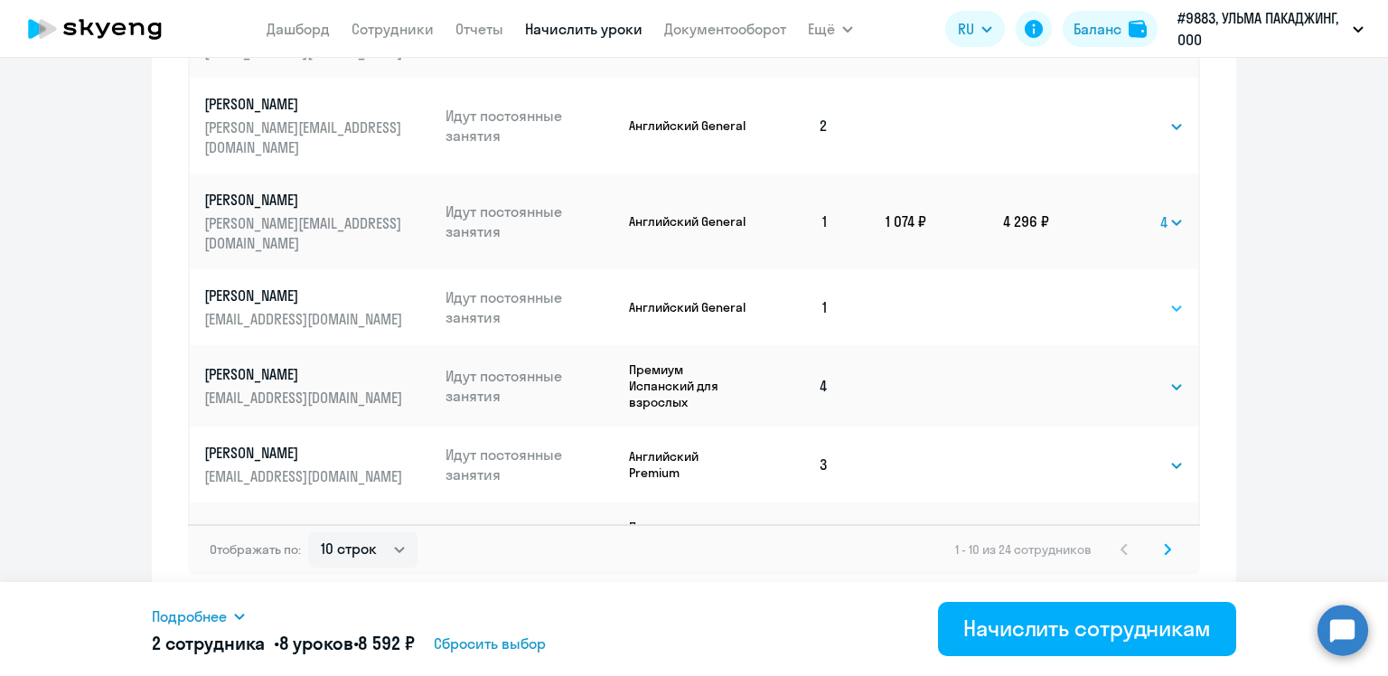
drag, startPoint x: 1141, startPoint y: 251, endPoint x: 1131, endPoint y: 257, distance: 11.8
click at [1141, 297] on select "Выбрать 4 8 16 32 64 96 128" at bounding box center [1146, 308] width 74 height 22
select select "4"
click at [1109, 297] on select "Выбрать 4 8 16 32 64 96 128" at bounding box center [1146, 308] width 74 height 22
drag, startPoint x: 1160, startPoint y: 482, endPoint x: 1129, endPoint y: 483, distance: 30.7
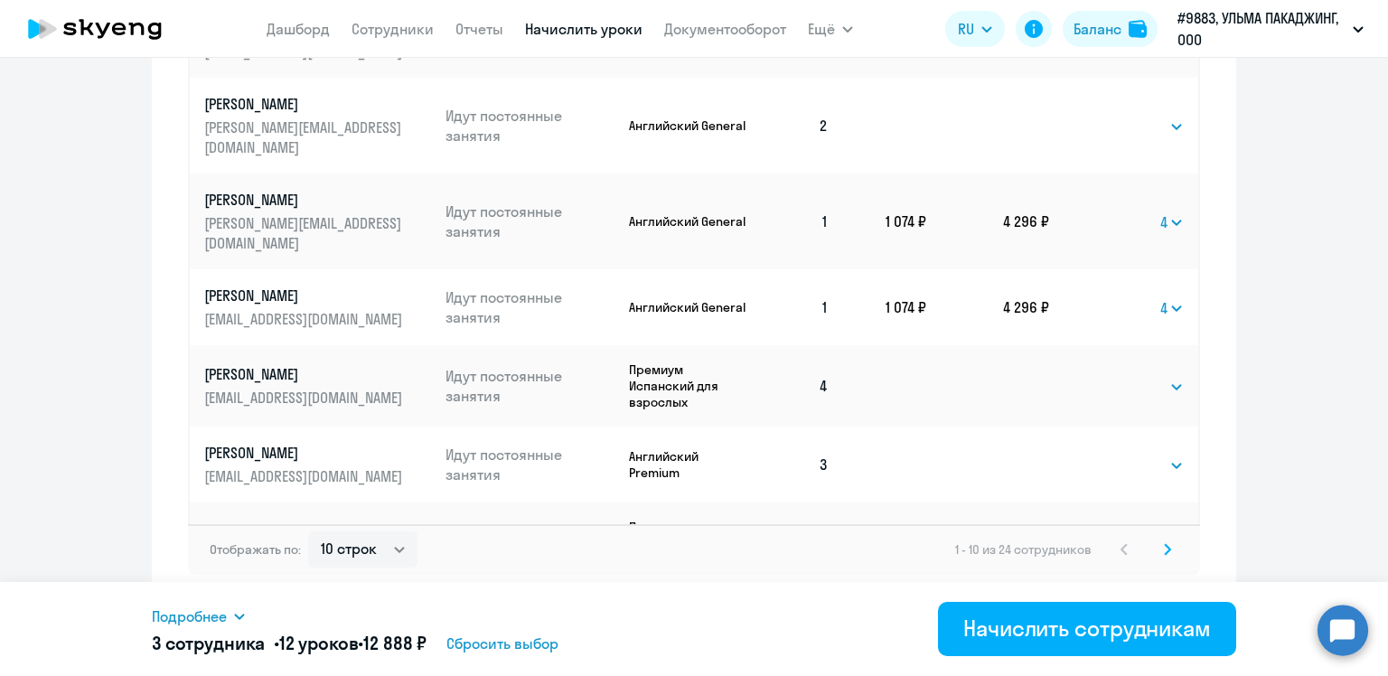
click at [1160, 533] on select "Выбрать 4 8 16 32 64 96 128" at bounding box center [1146, 544] width 74 height 22
select select "4"
click at [1109, 533] on select "Выбрать 4 8 16 32 64 96 128" at bounding box center [1146, 544] width 74 height 22
click at [1167, 547] on svg-icon at bounding box center [1167, 549] width 22 height 22
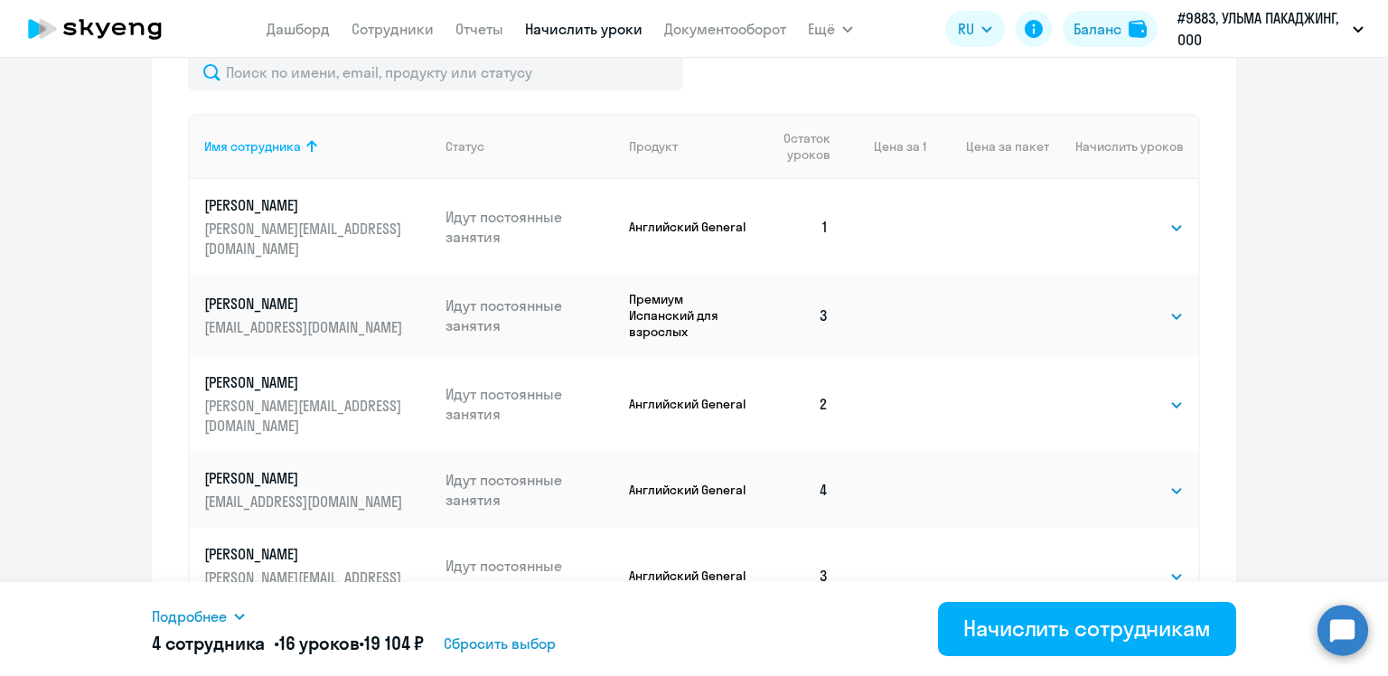
scroll to position [824, 0]
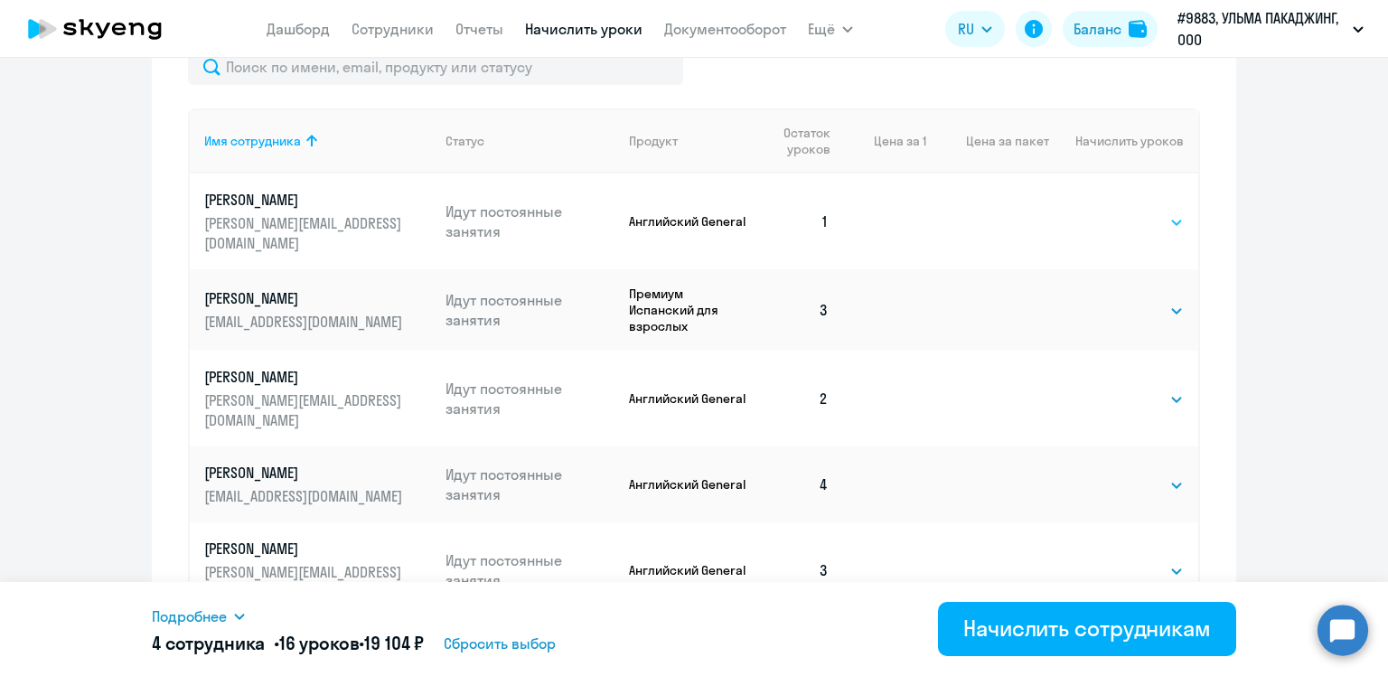
click at [1155, 216] on select "Выбрать 4 8 16 32 64 96 128" at bounding box center [1146, 222] width 74 height 22
select select "4"
click at [1109, 211] on select "Выбрать 4 8 16 32 64 96 128" at bounding box center [1146, 222] width 74 height 22
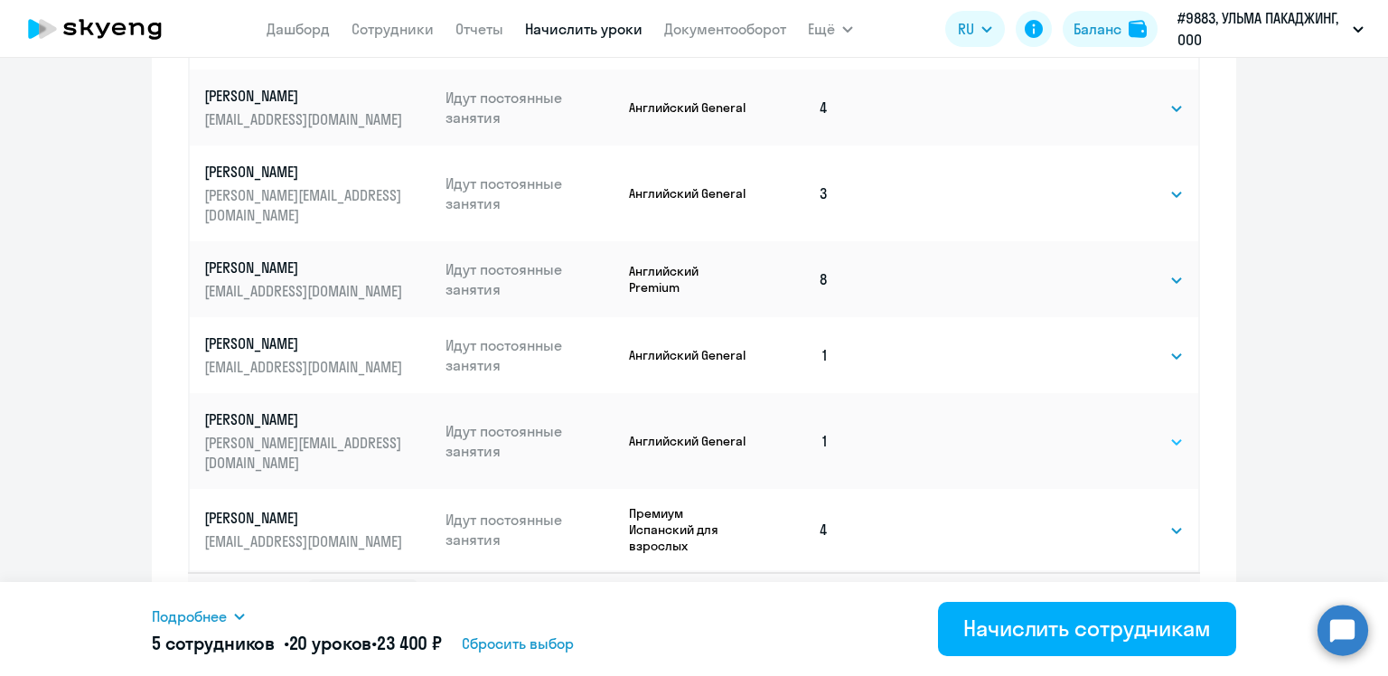
scroll to position [1185, 0]
click at [1157, 344] on select "Выбрать 4 8 16 32 64 96 128" at bounding box center [1146, 355] width 74 height 22
select select "4"
click at [1109, 344] on select "Выбрать 4 8 16 32 64 96 128" at bounding box center [1146, 355] width 74 height 22
click at [1149, 430] on select "Выбрать 4 8 16 32 64 96 128" at bounding box center [1146, 441] width 74 height 22
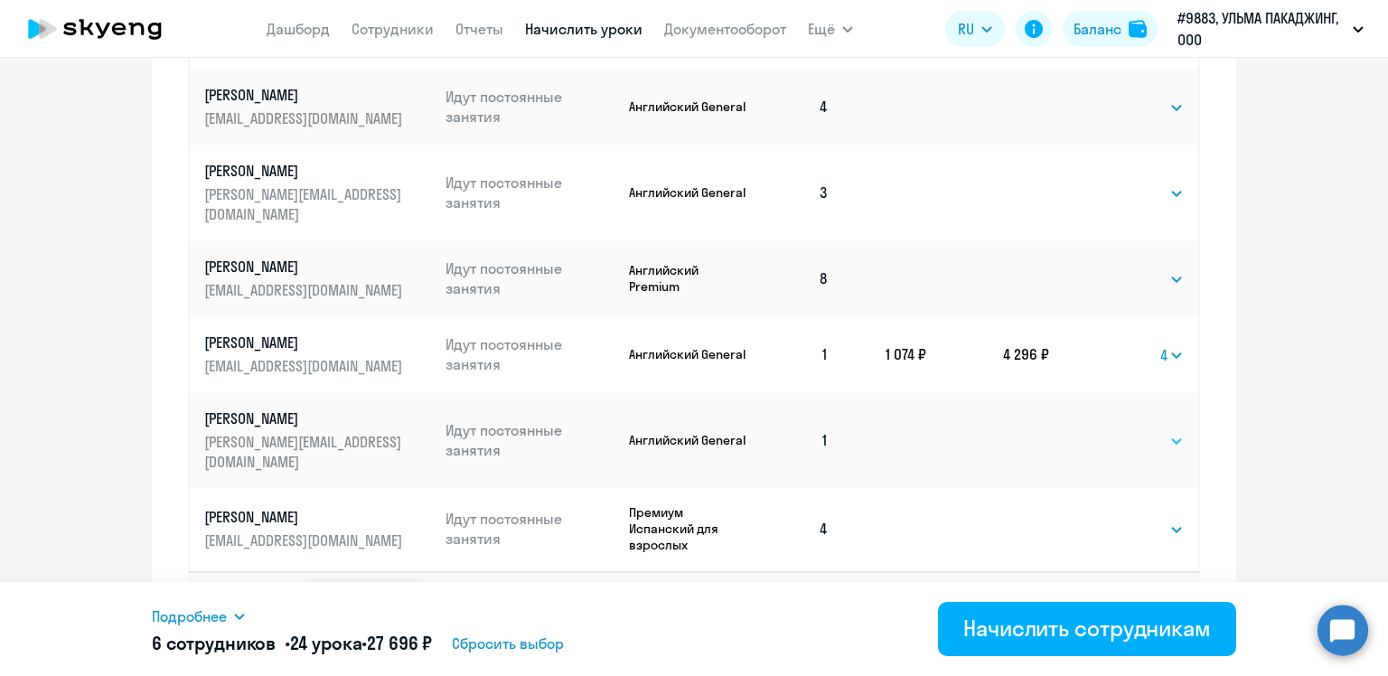
select select "4"
click at [1109, 430] on select "Выбрать 4 8 16 32 64 96 128" at bounding box center [1146, 441] width 74 height 22
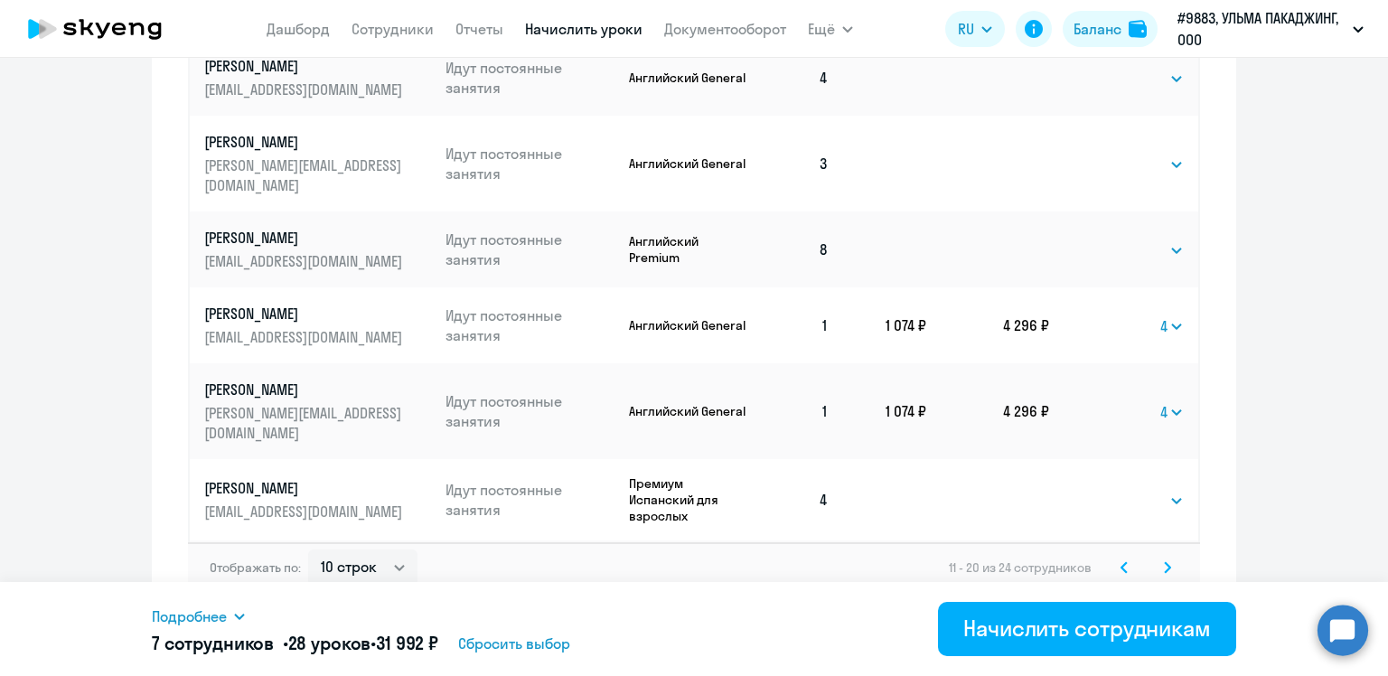
scroll to position [1232, 0]
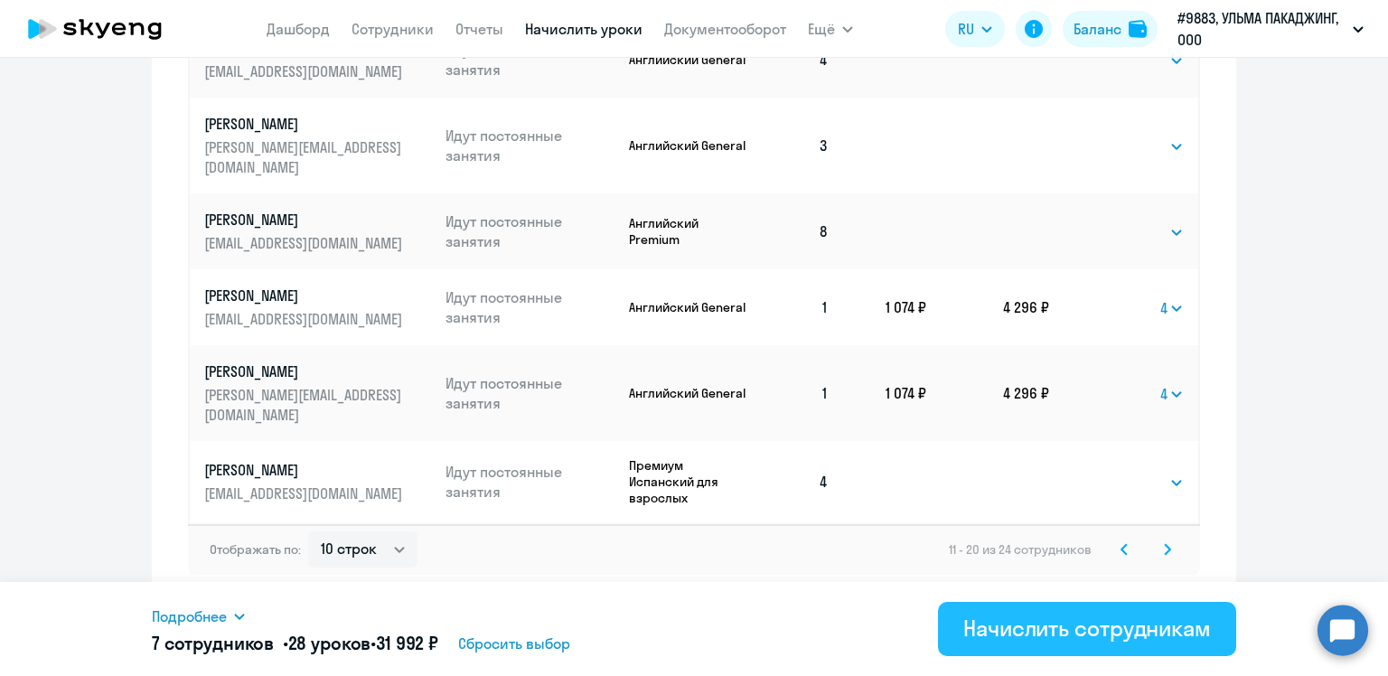
click at [1050, 628] on div "Начислить сотрудникам" at bounding box center [1087, 627] width 248 height 29
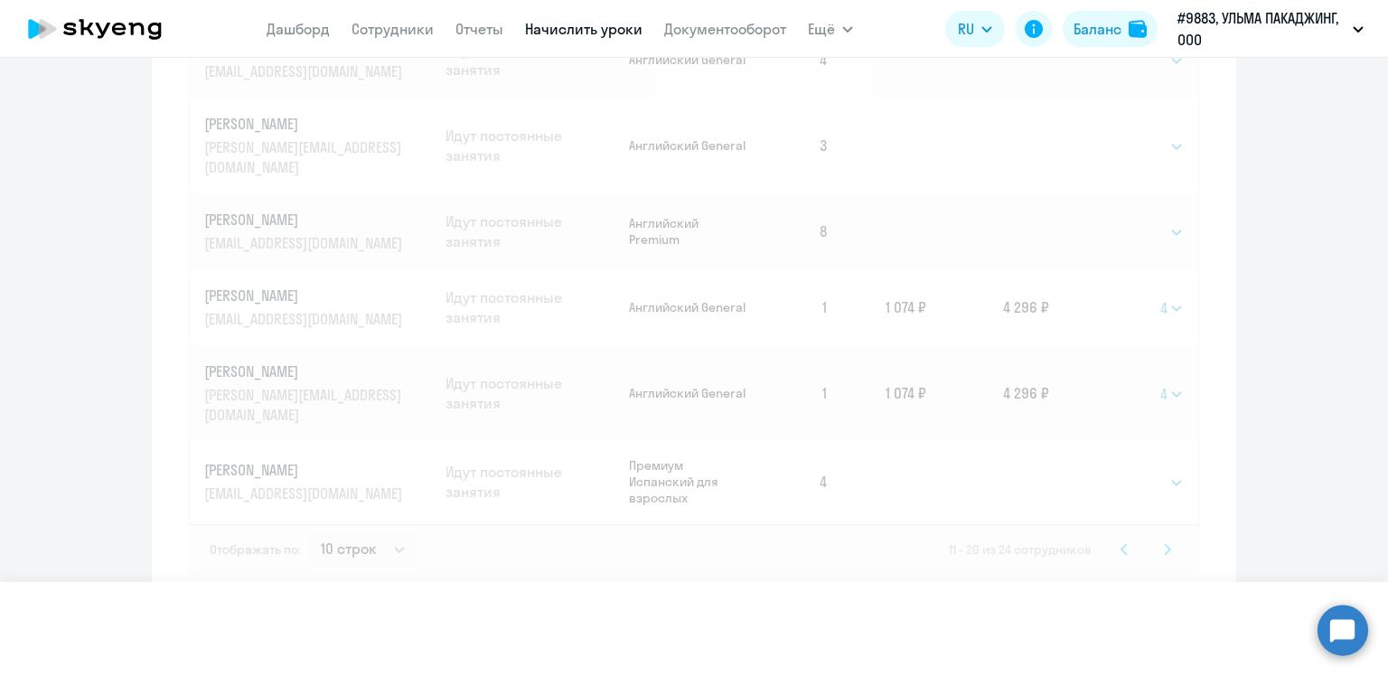
select select
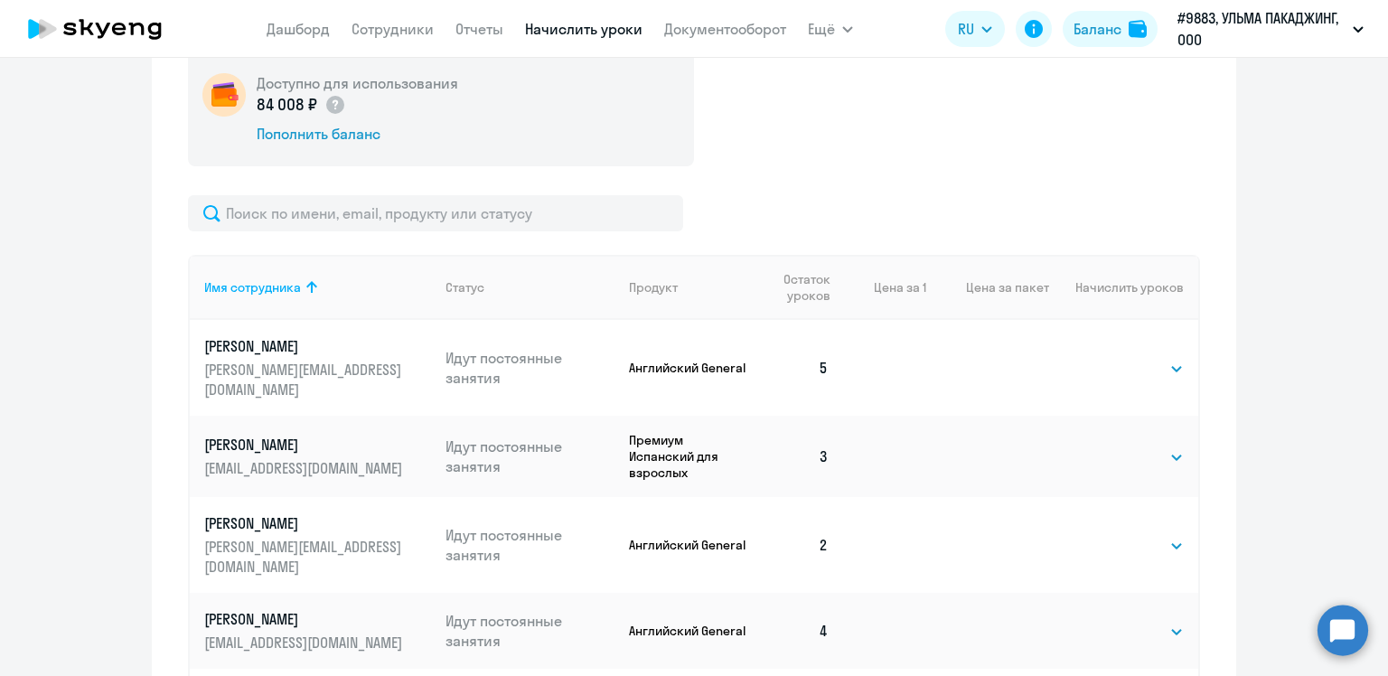
scroll to position [547, 0]
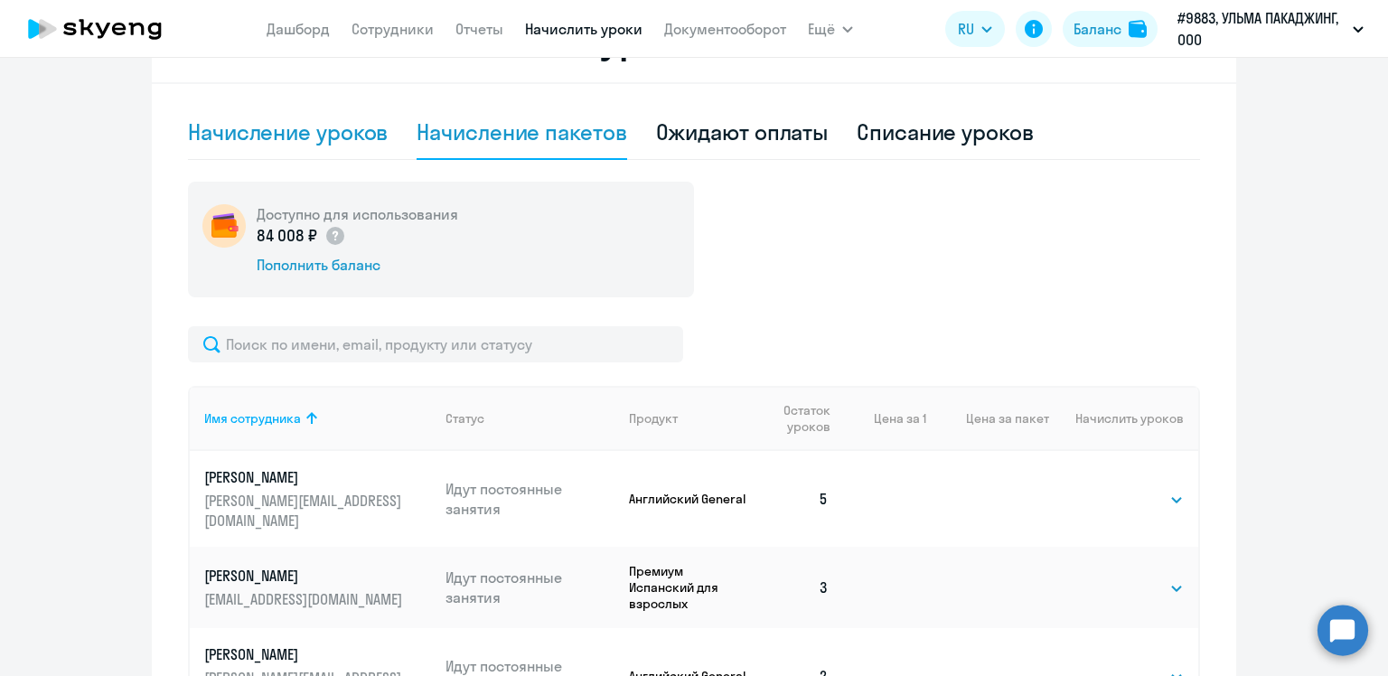
click at [252, 143] on div "Начисление уроков" at bounding box center [288, 131] width 200 height 29
select select "10"
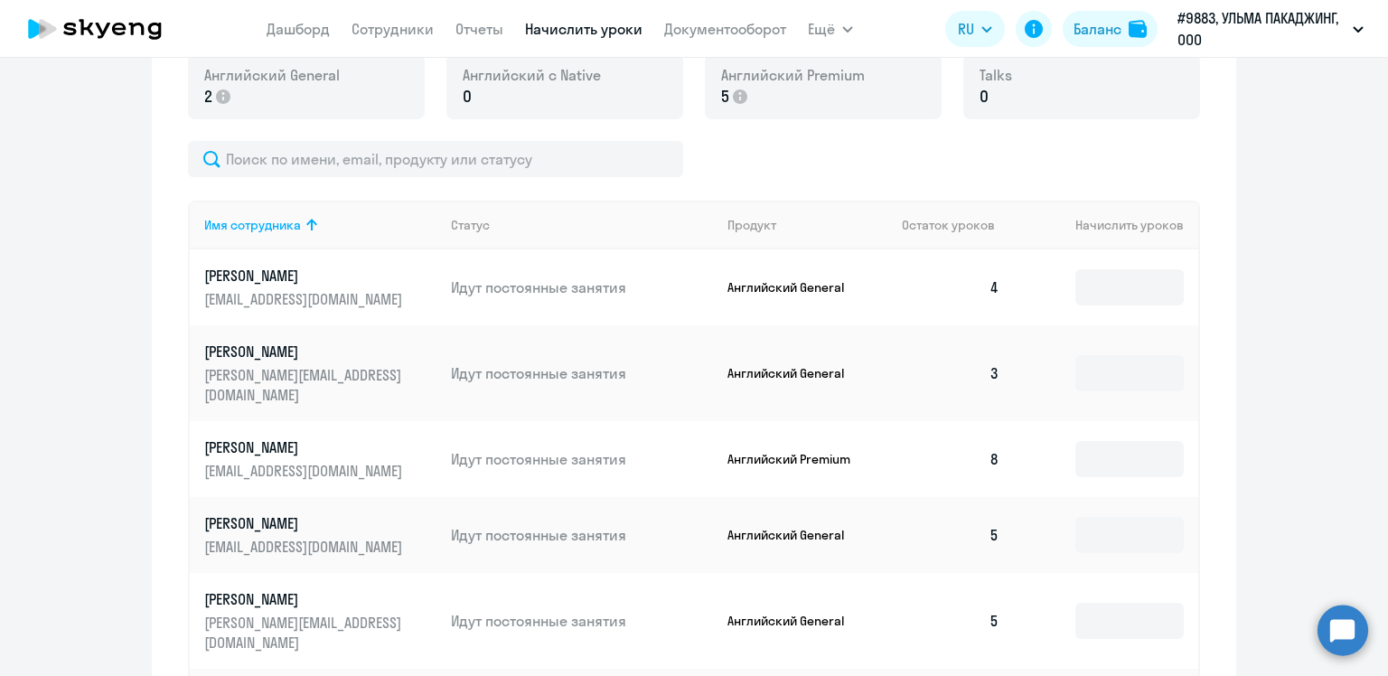
scroll to position [493, 0]
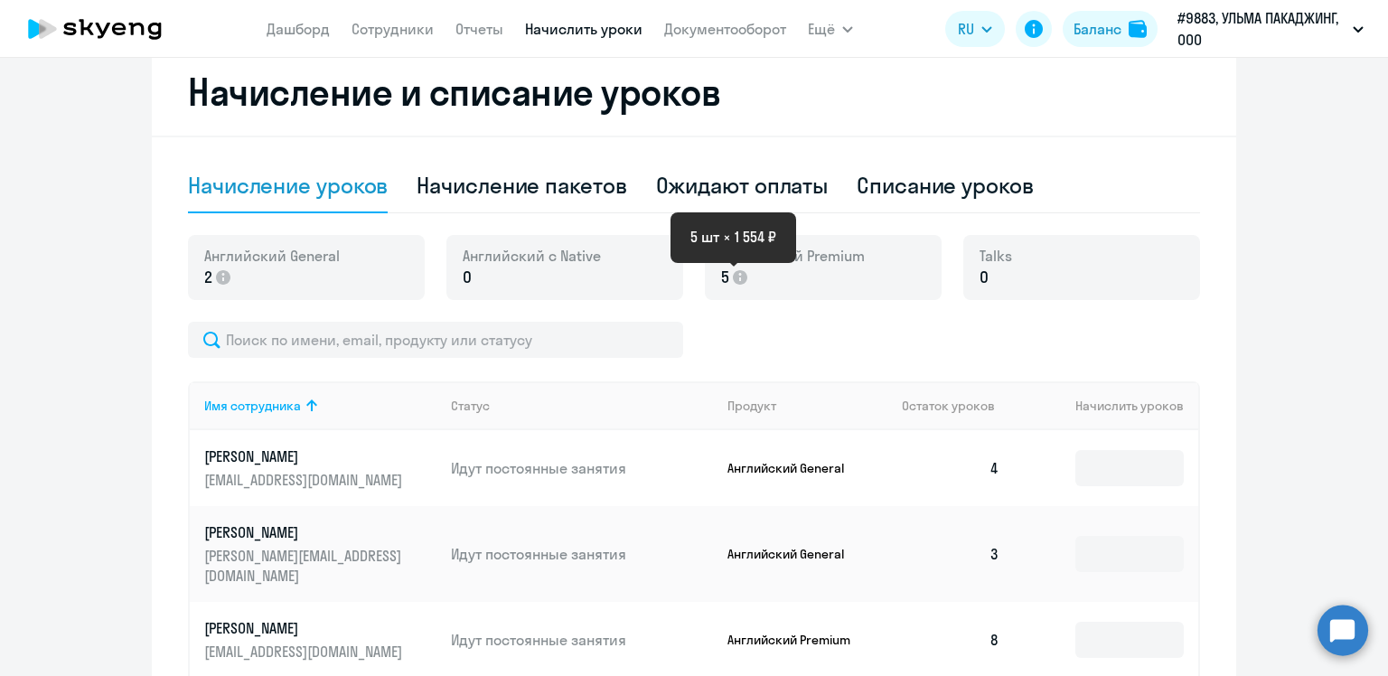
click at [734, 281] on icon at bounding box center [740, 277] width 14 height 14
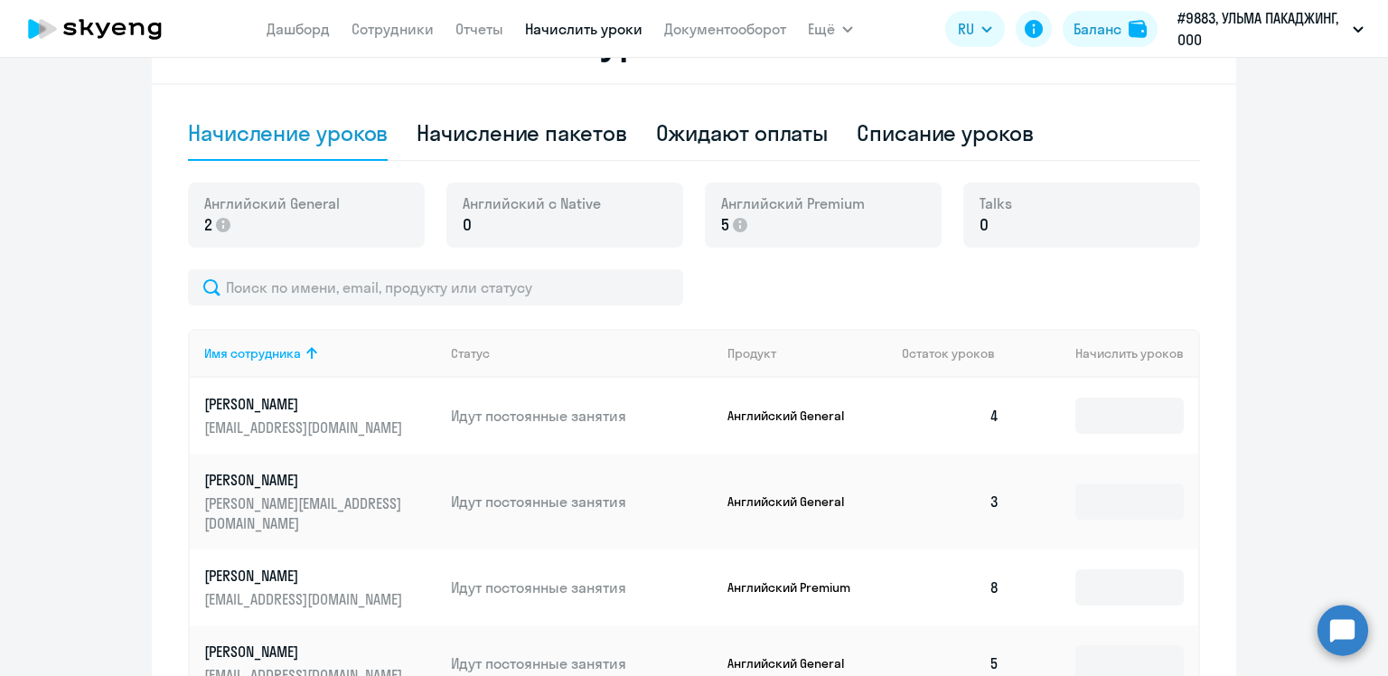
scroll to position [674, 0]
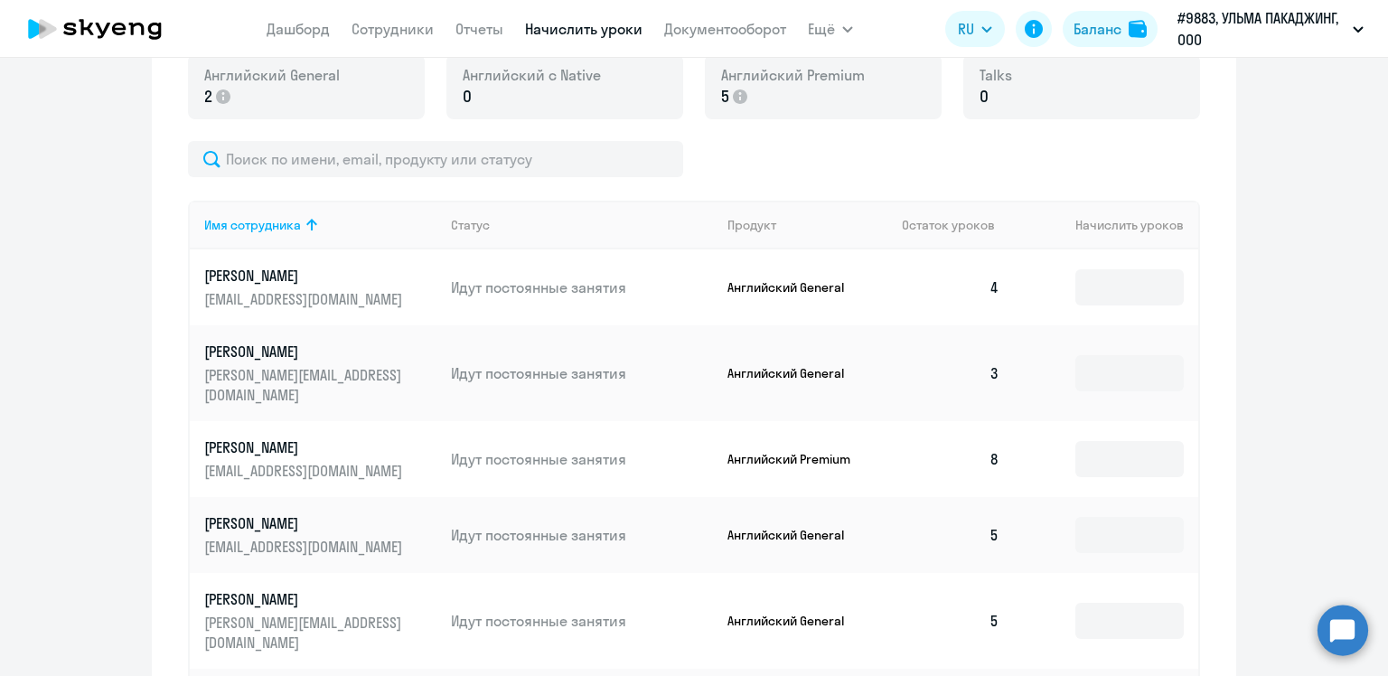
click at [733, 104] on p "5" at bounding box center [793, 96] width 144 height 23
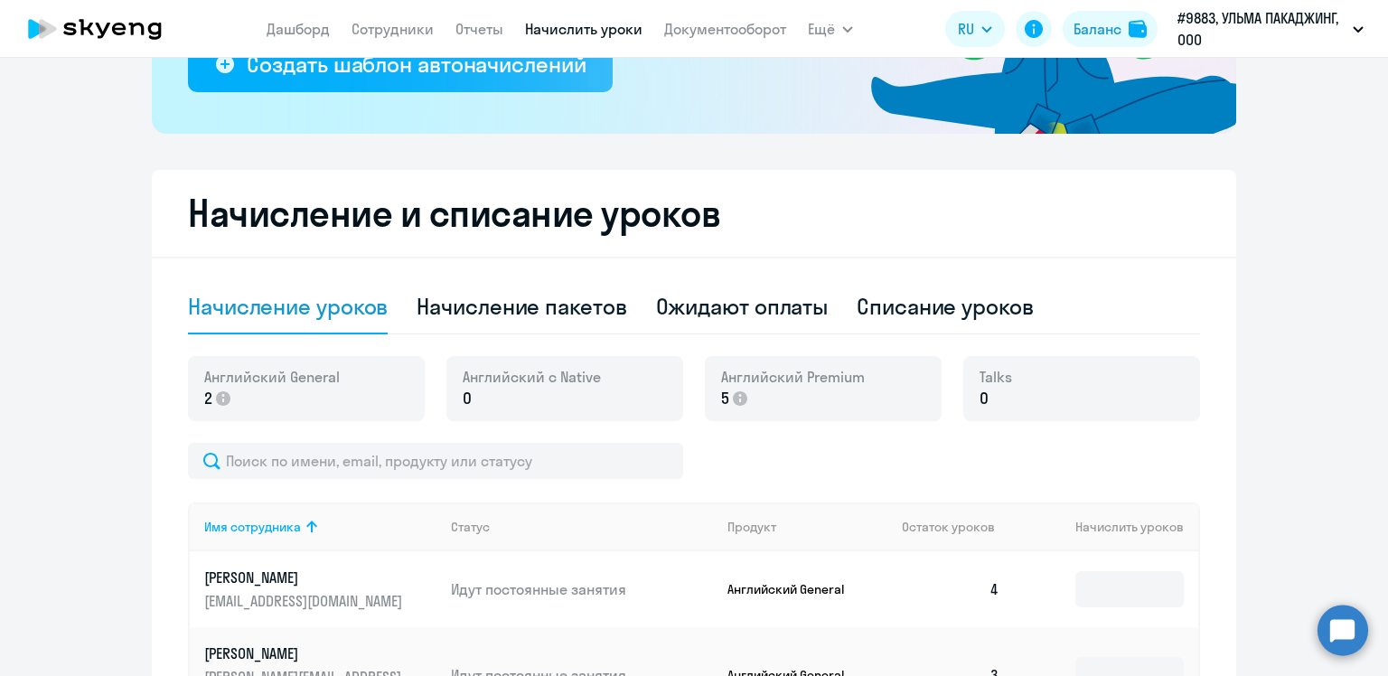
scroll to position [313, 0]
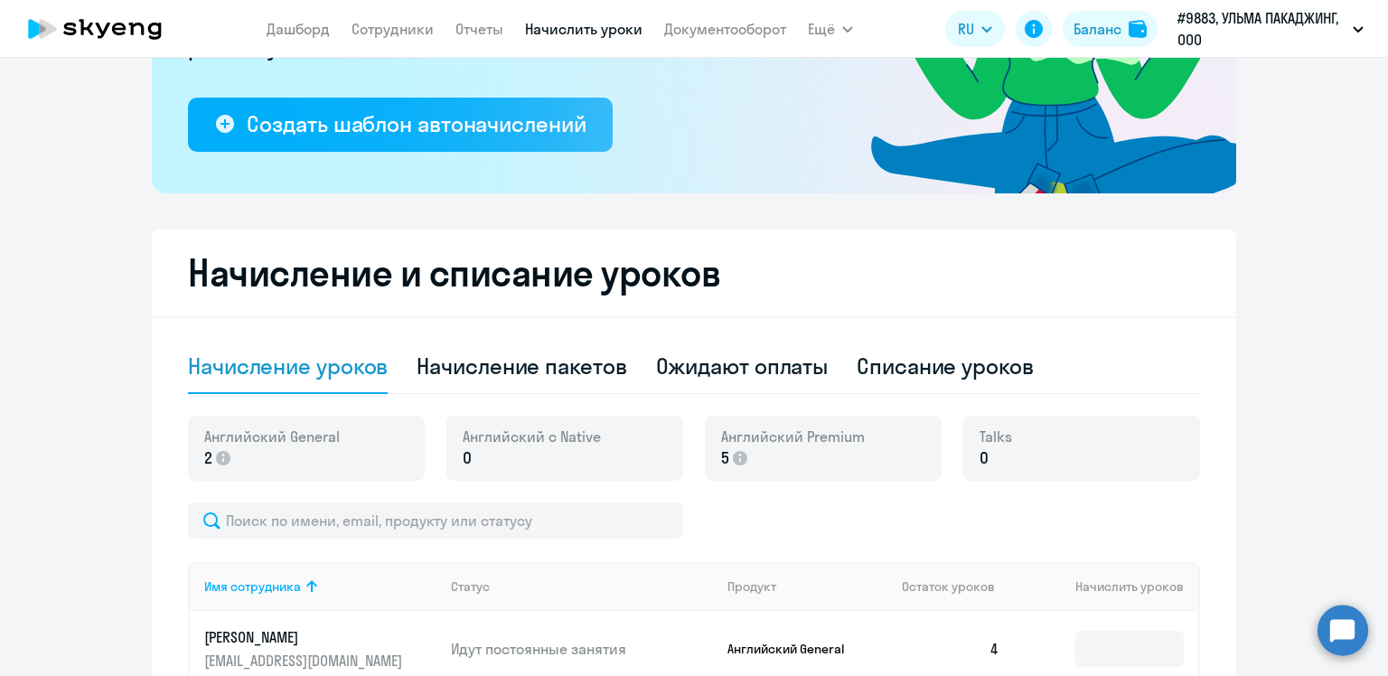
click at [772, 428] on span "Английский Premium" at bounding box center [793, 436] width 144 height 20
click at [528, 369] on div "Начисление пакетов" at bounding box center [521, 365] width 210 height 29
select select "10"
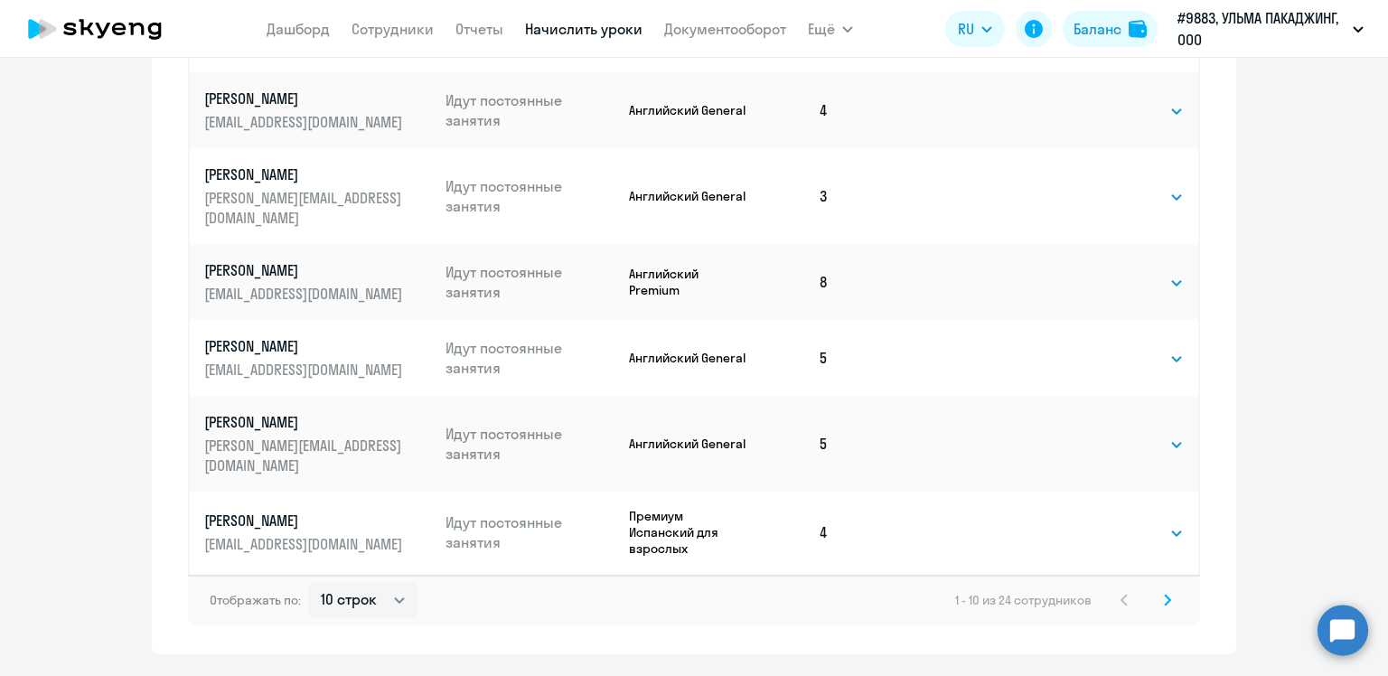
scroll to position [1232, 0]
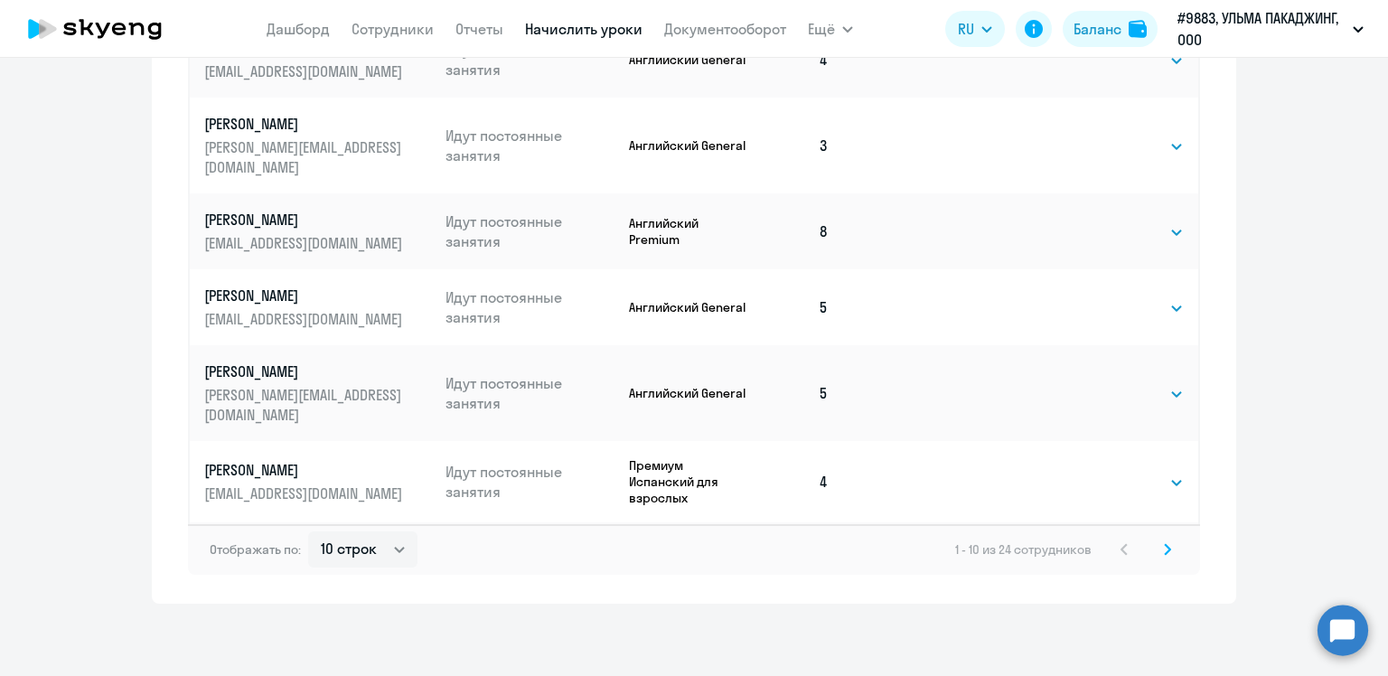
click at [1164, 548] on icon at bounding box center [1167, 549] width 7 height 13
click at [1164, 554] on icon at bounding box center [1167, 549] width 7 height 13
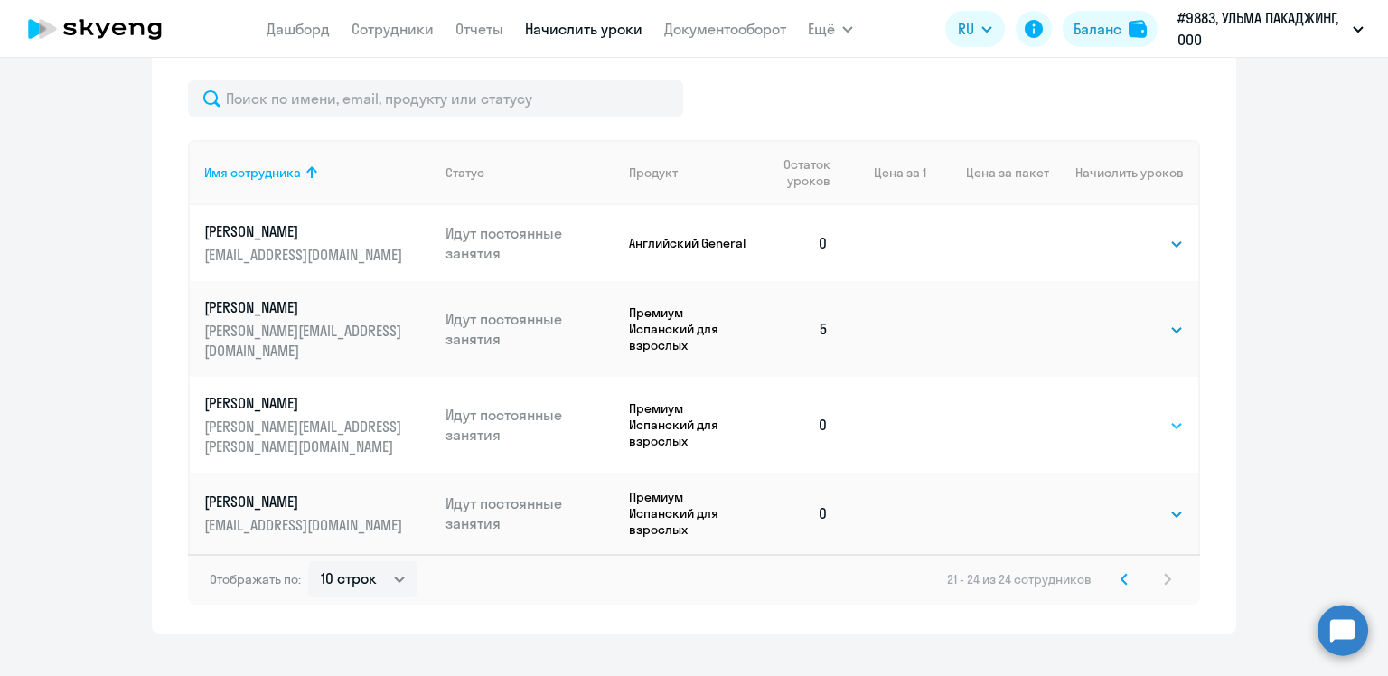
scroll to position [793, 0]
click at [1160, 502] on select "Выбрать 4 8 16 32 64 96 128" at bounding box center [1146, 513] width 74 height 22
click at [1135, 502] on select "Выбрать 4 8 16 32 64 96 128" at bounding box center [1146, 513] width 74 height 22
select select "4"
click at [1109, 502] on select "Выбрать 4 8 16 32 64 96 128" at bounding box center [1146, 513] width 74 height 22
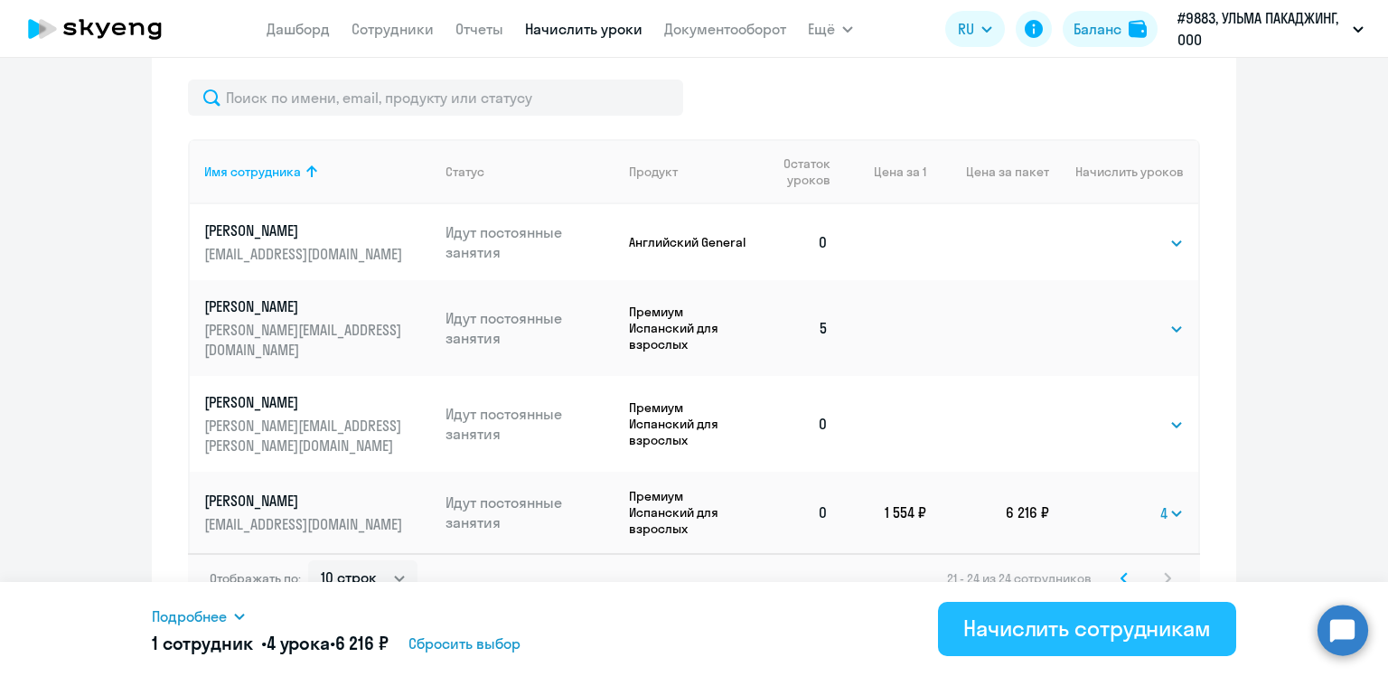
click at [1032, 636] on div "Начислить сотрудникам" at bounding box center [1087, 627] width 248 height 29
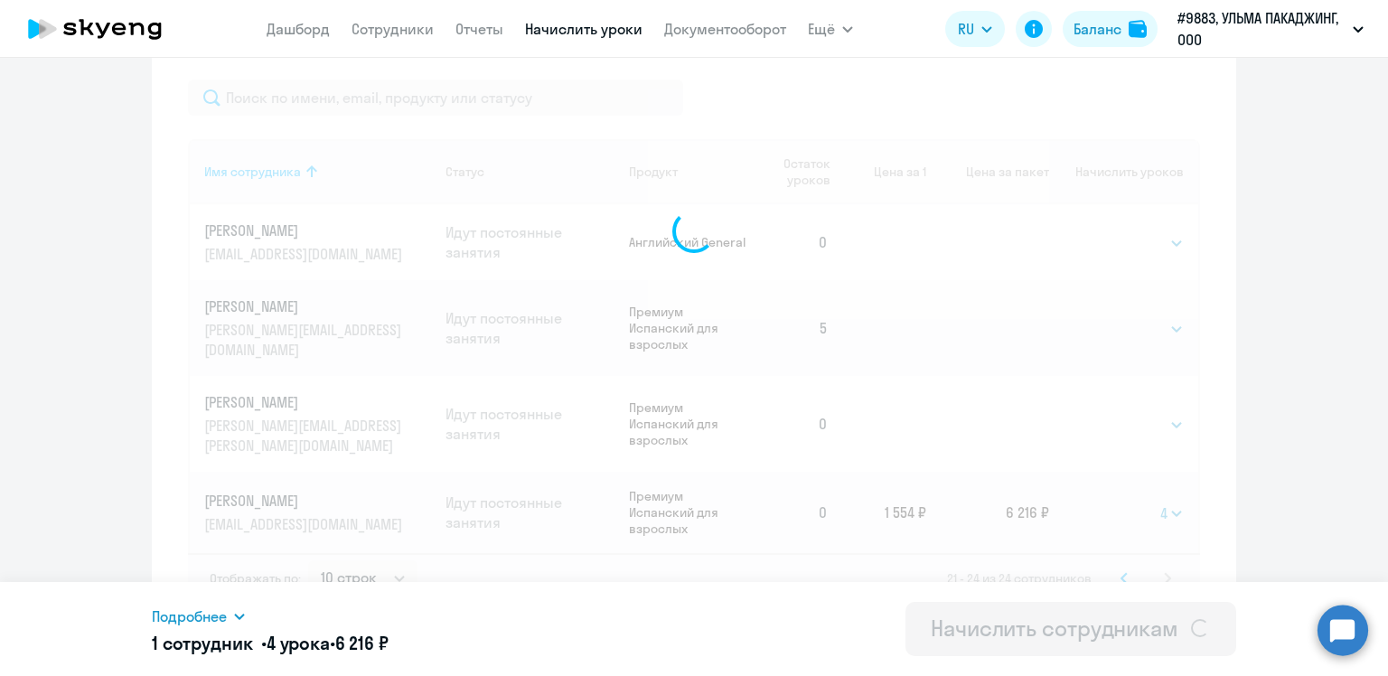
select select
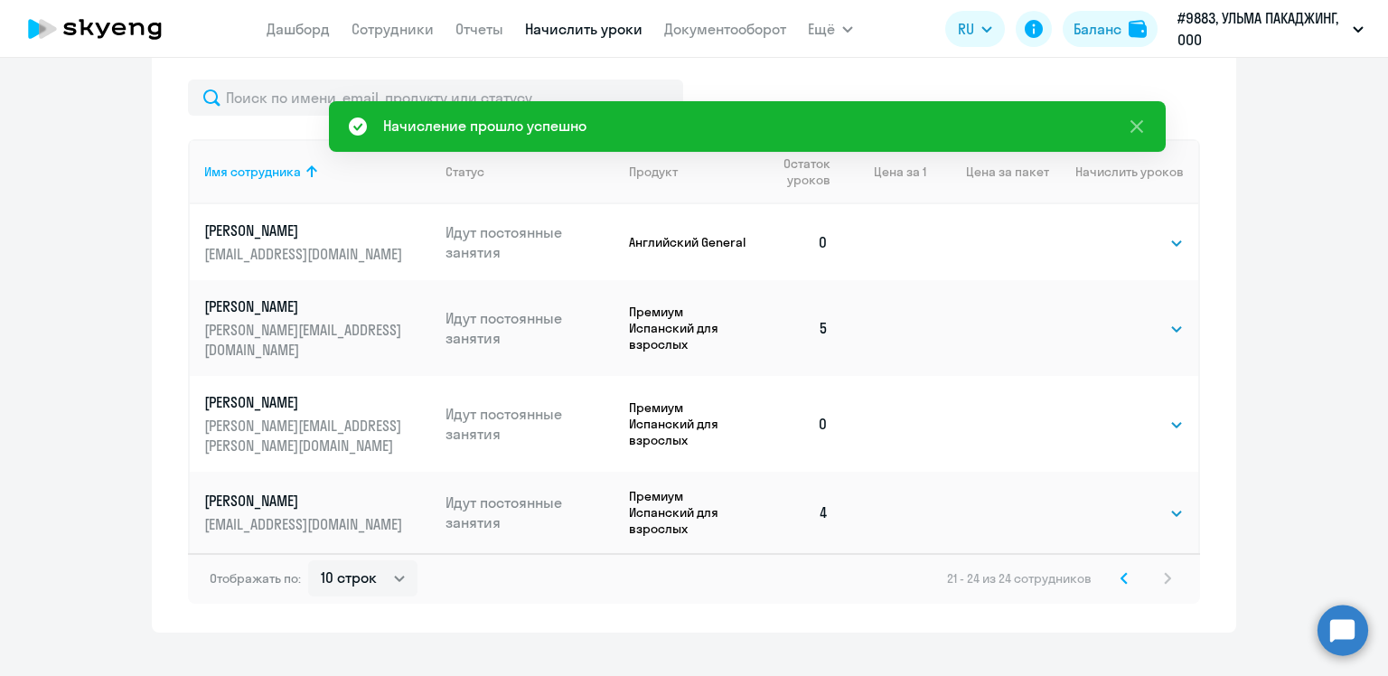
click at [1120, 572] on icon at bounding box center [1123, 578] width 7 height 13
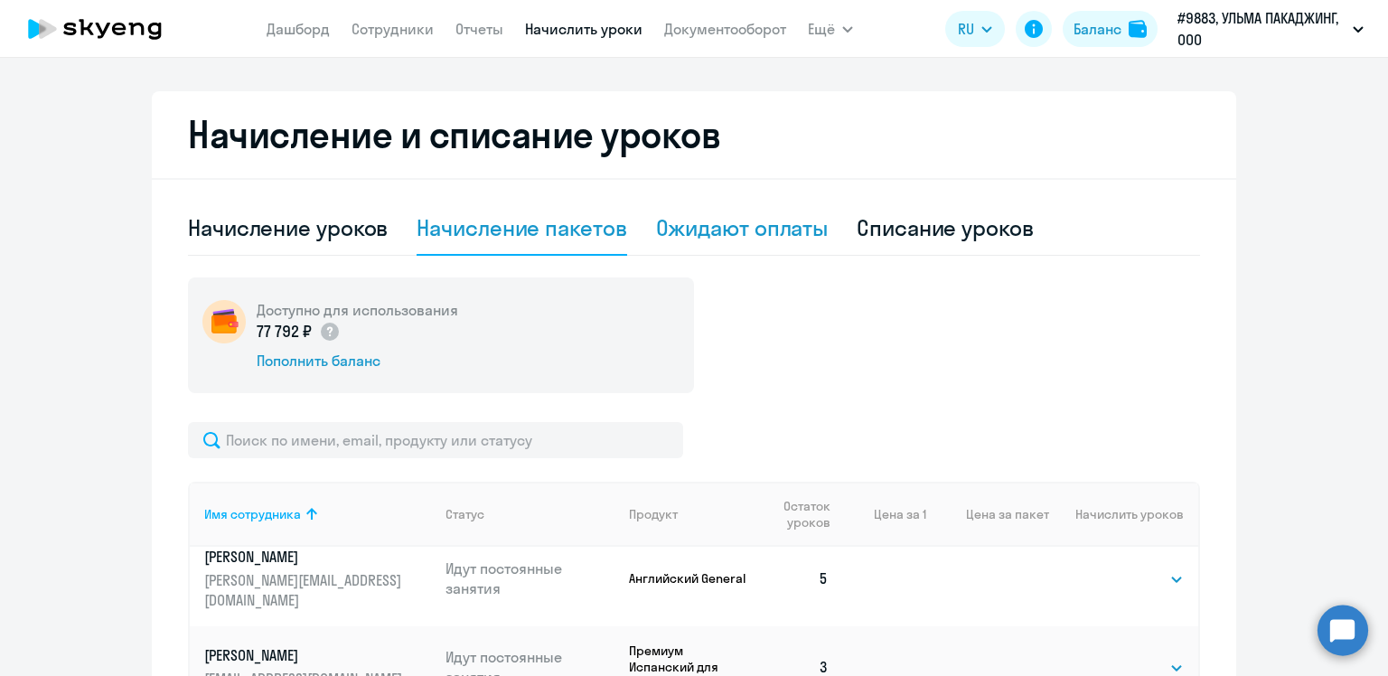
scroll to position [329, 0]
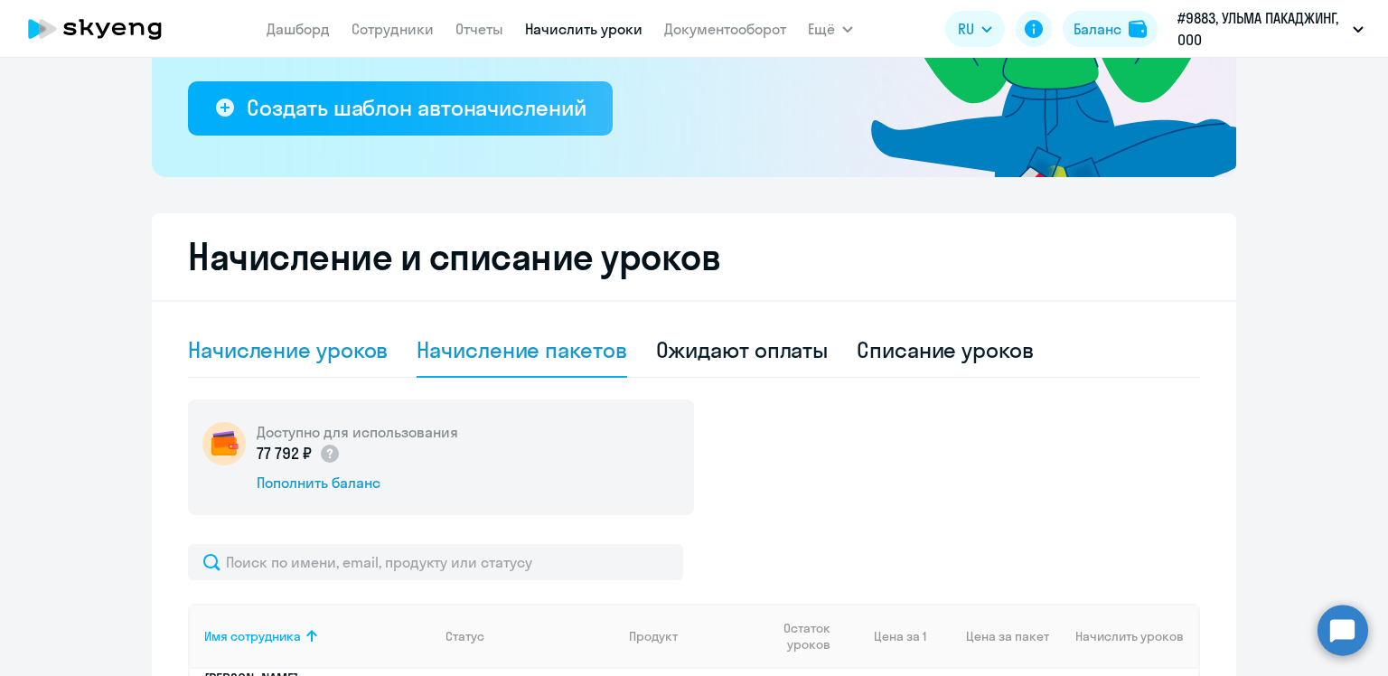
click at [281, 351] on div "Начисление уроков" at bounding box center [288, 349] width 200 height 29
select select "10"
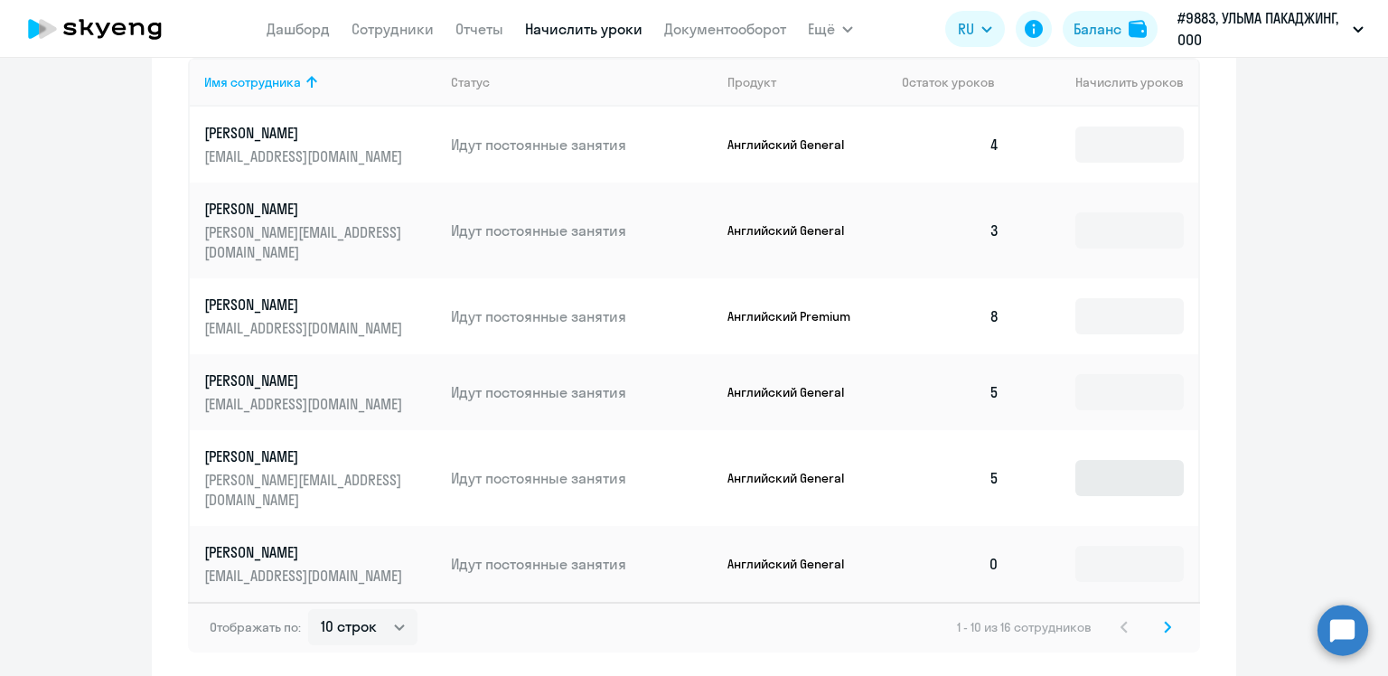
scroll to position [855, 0]
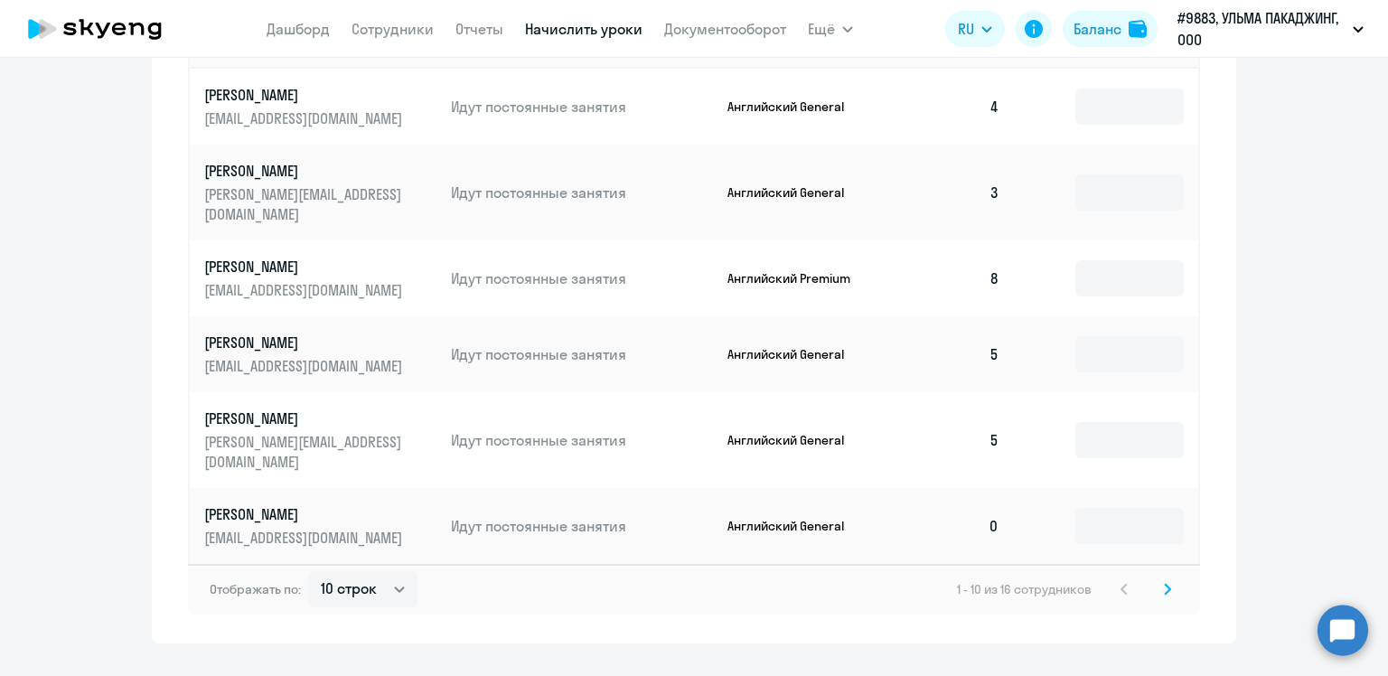
click at [1165, 578] on svg-icon at bounding box center [1167, 589] width 22 height 22
